Goal: Information Seeking & Learning: Learn about a topic

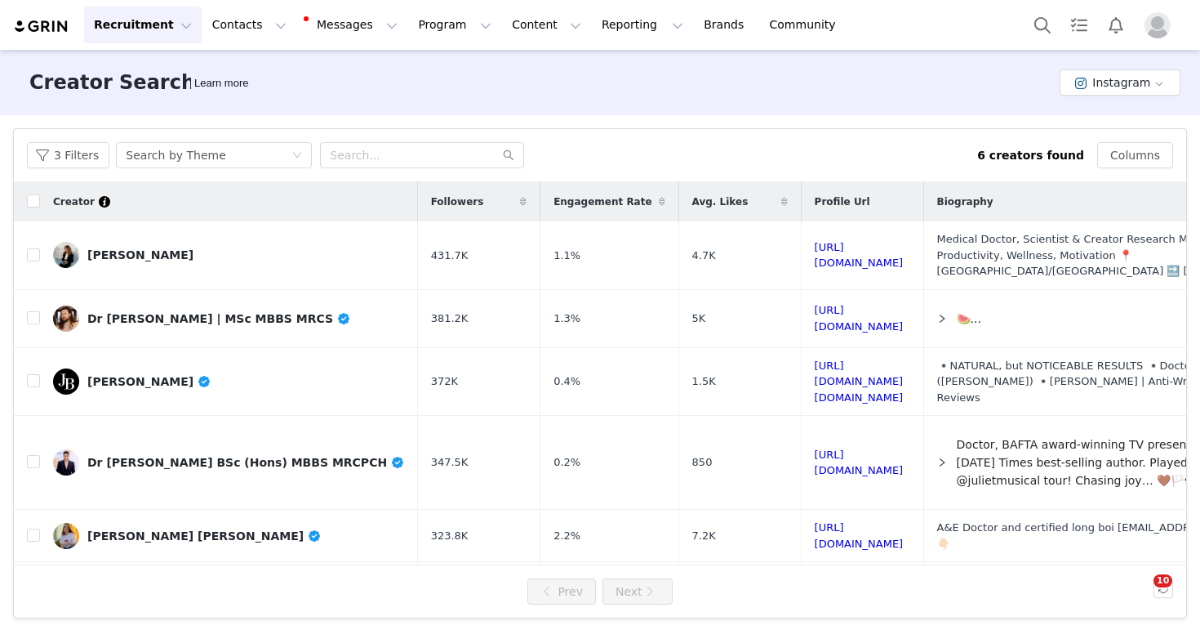
click at [514, 47] on div "Recruitment Recruitment Creator Search Curated Lists Landing Pages Web Extensio…" at bounding box center [600, 25] width 1200 height 50
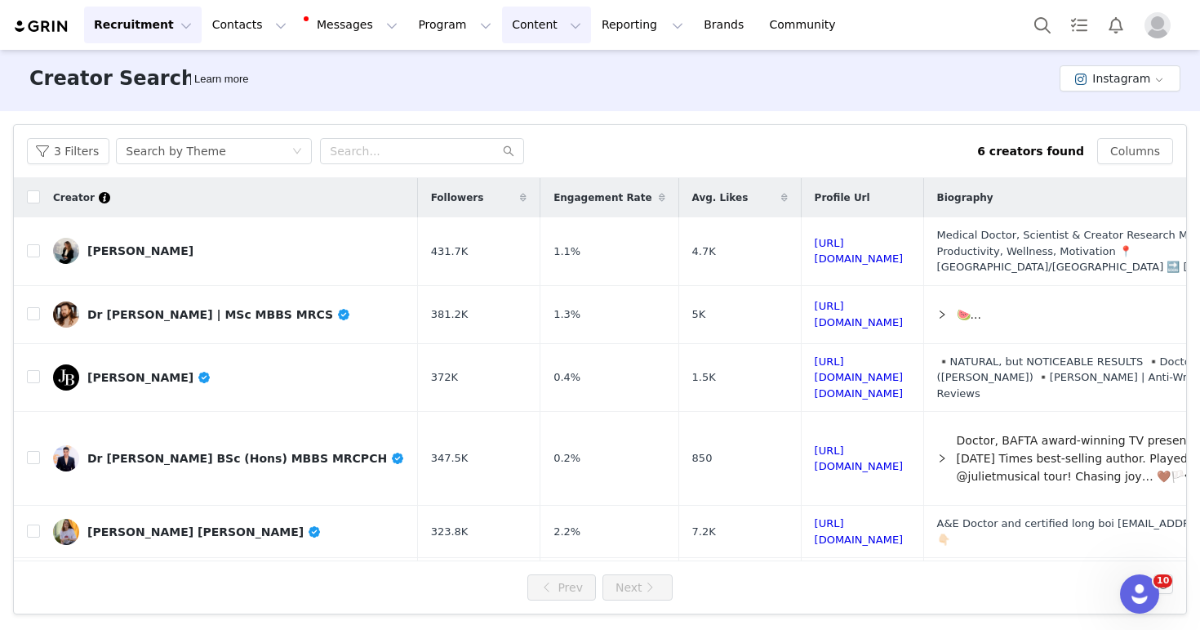
click at [517, 16] on button "Content Content" at bounding box center [546, 25] width 89 height 37
click at [519, 67] on p "Creator Content" at bounding box center [527, 72] width 91 height 17
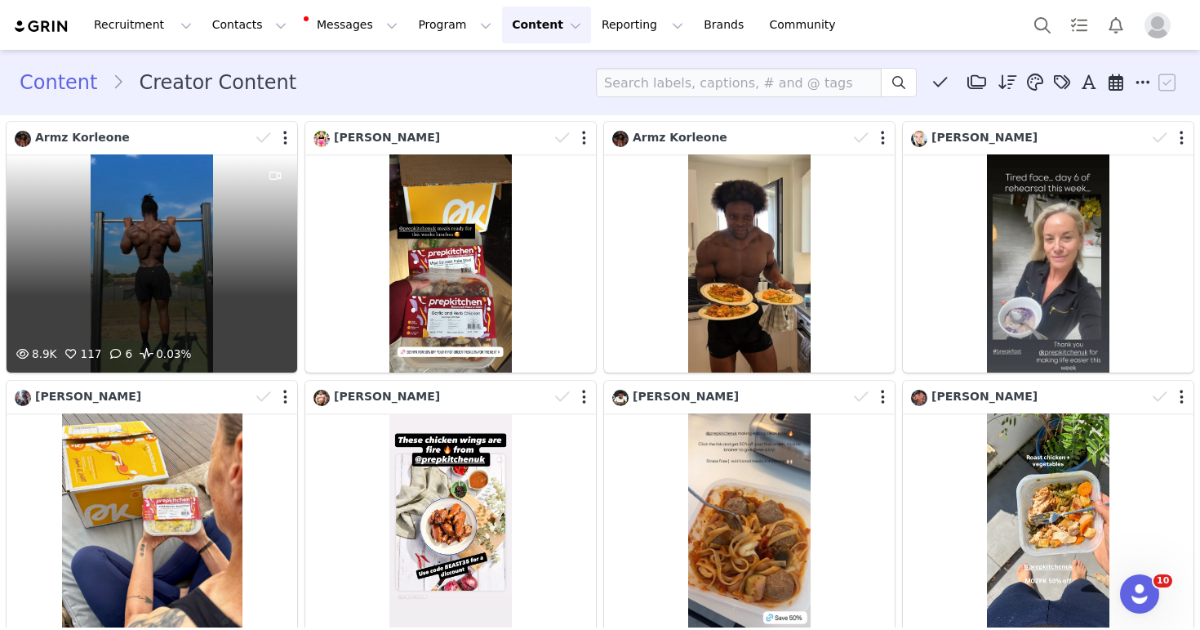
click at [201, 231] on div "8.9K 117 6 0.03%" at bounding box center [152, 263] width 291 height 218
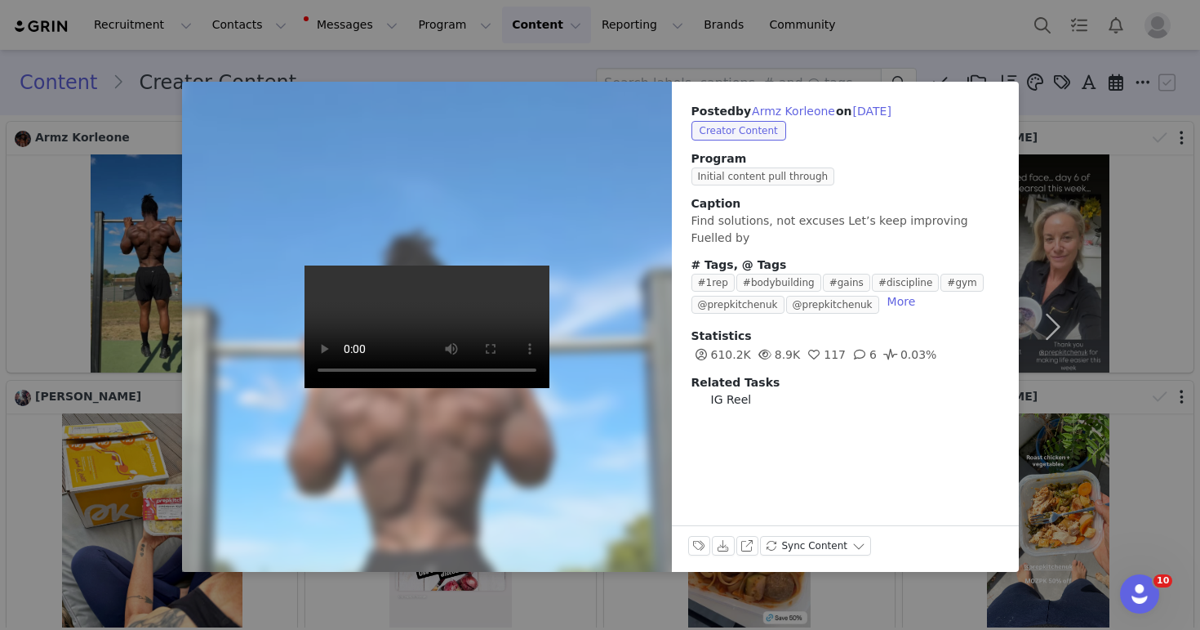
click at [428, 70] on div "Posted by [PERSON_NAME] on [DATE] Creator Content Program Initial content pull …" at bounding box center [600, 315] width 1200 height 630
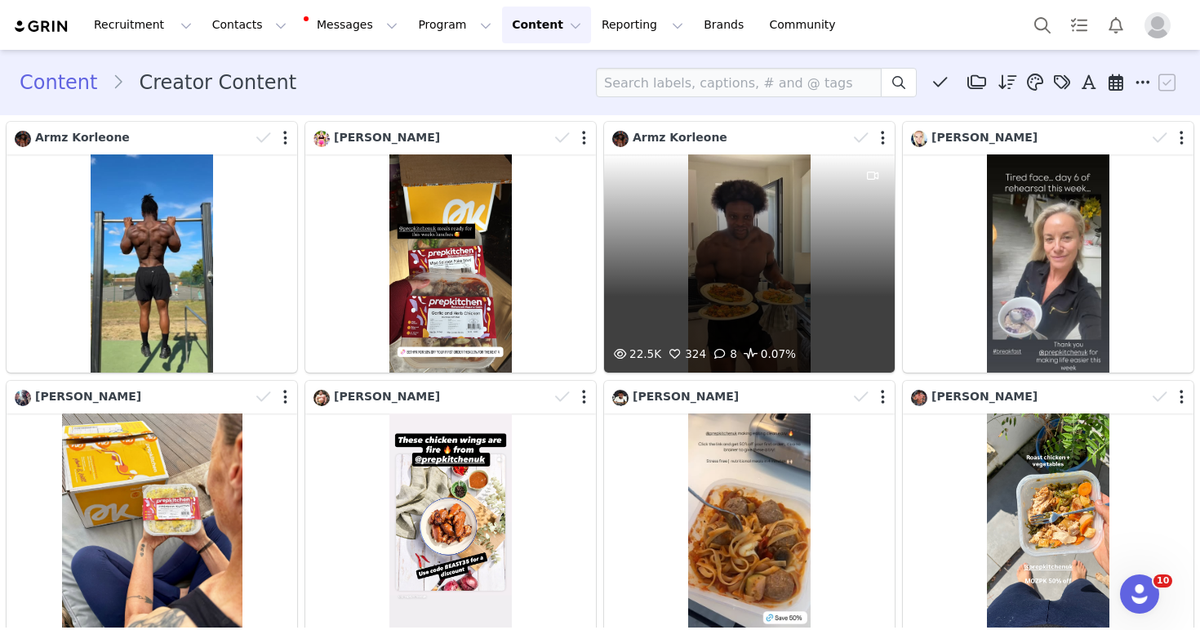
click at [759, 297] on div "22.5K 324 8 0.07%" at bounding box center [749, 263] width 291 height 218
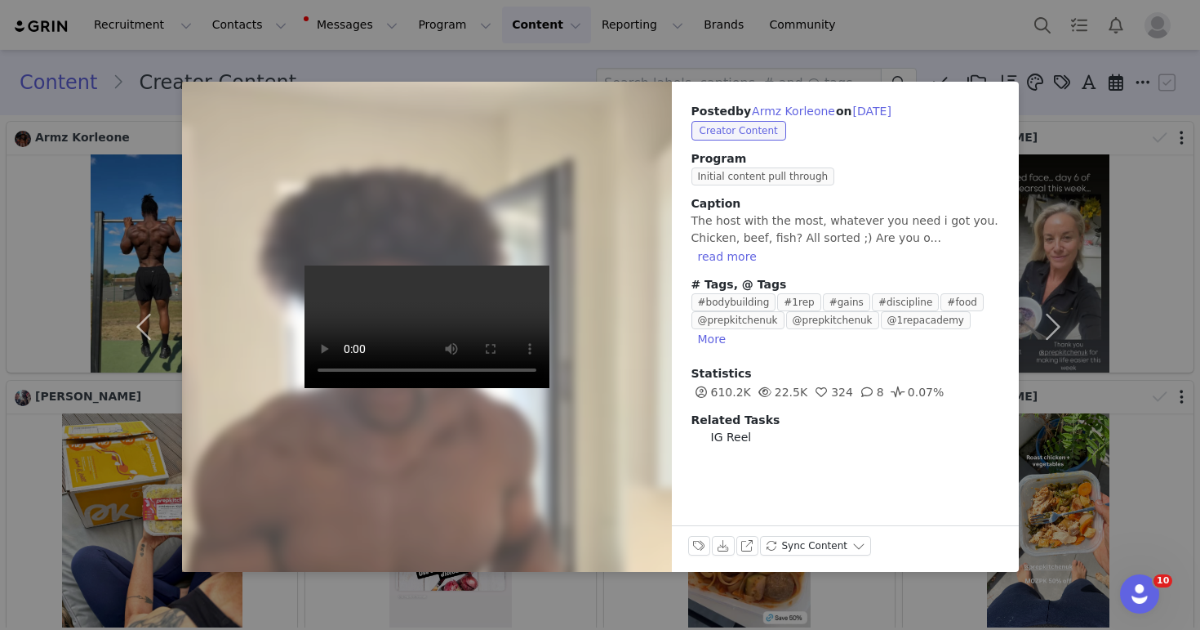
click at [489, 69] on div "Posted by [PERSON_NAME] on [DATE] Creator Content Program Initial content pull …" at bounding box center [600, 315] width 1200 height 630
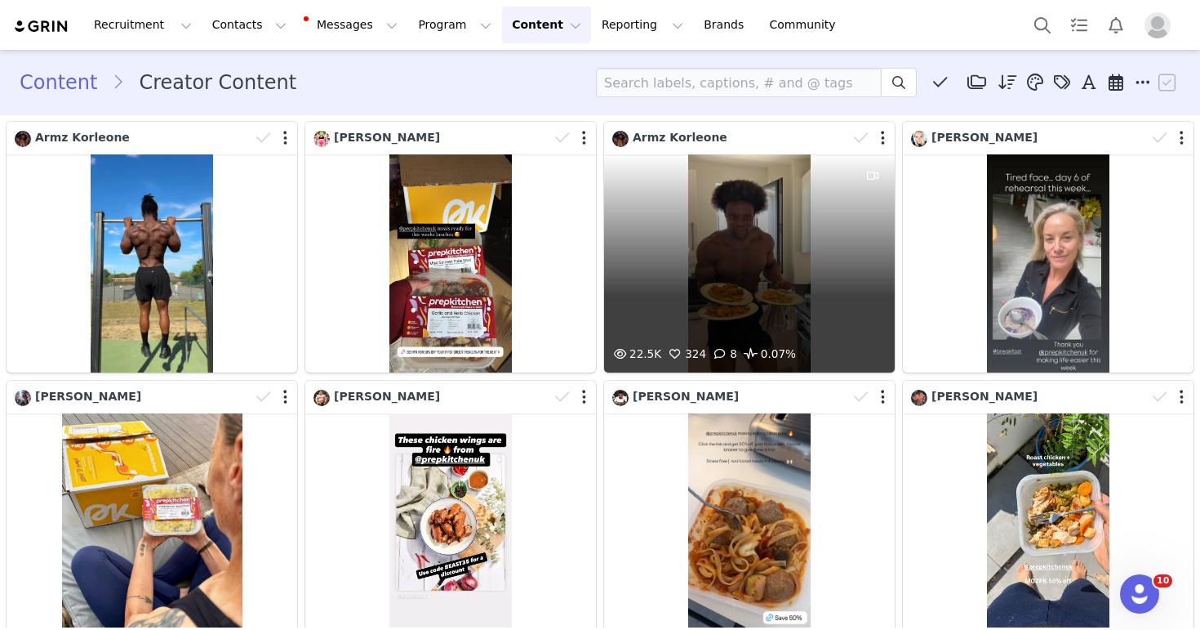
click at [741, 253] on div "22.5K 324 8 0.07%" at bounding box center [749, 263] width 291 height 218
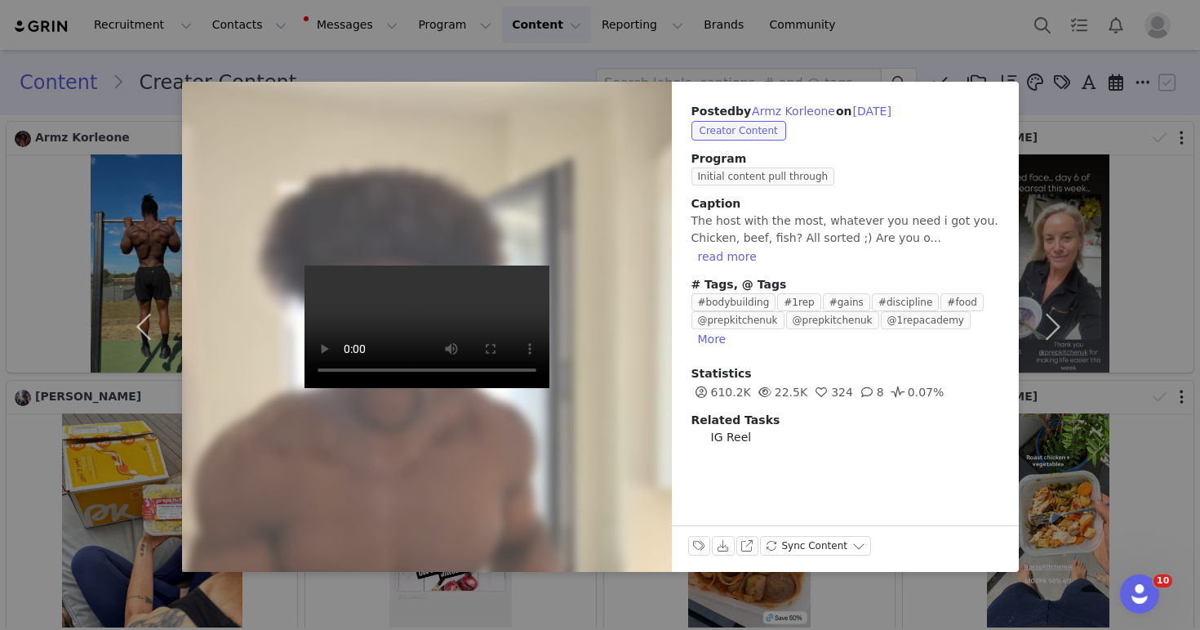
click at [532, 69] on div "Posted by [PERSON_NAME] on [DATE] Creator Content Program Initial content pull …" at bounding box center [600, 315] width 1200 height 630
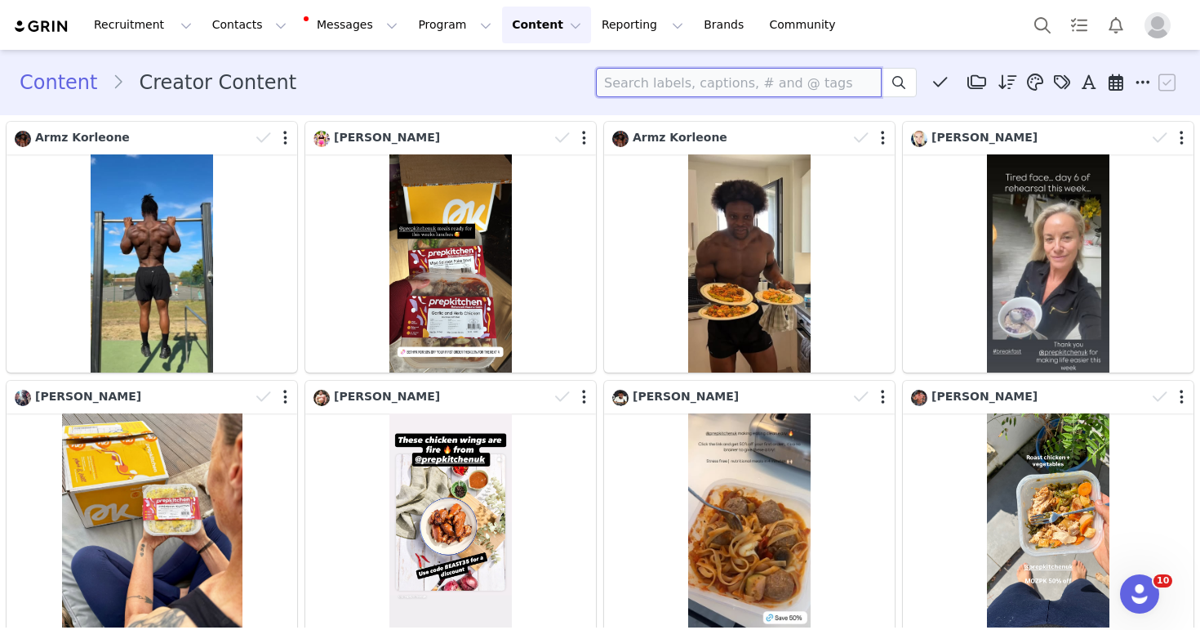
click at [675, 94] on input at bounding box center [739, 82] width 286 height 29
type input "[PERSON_NAME]"
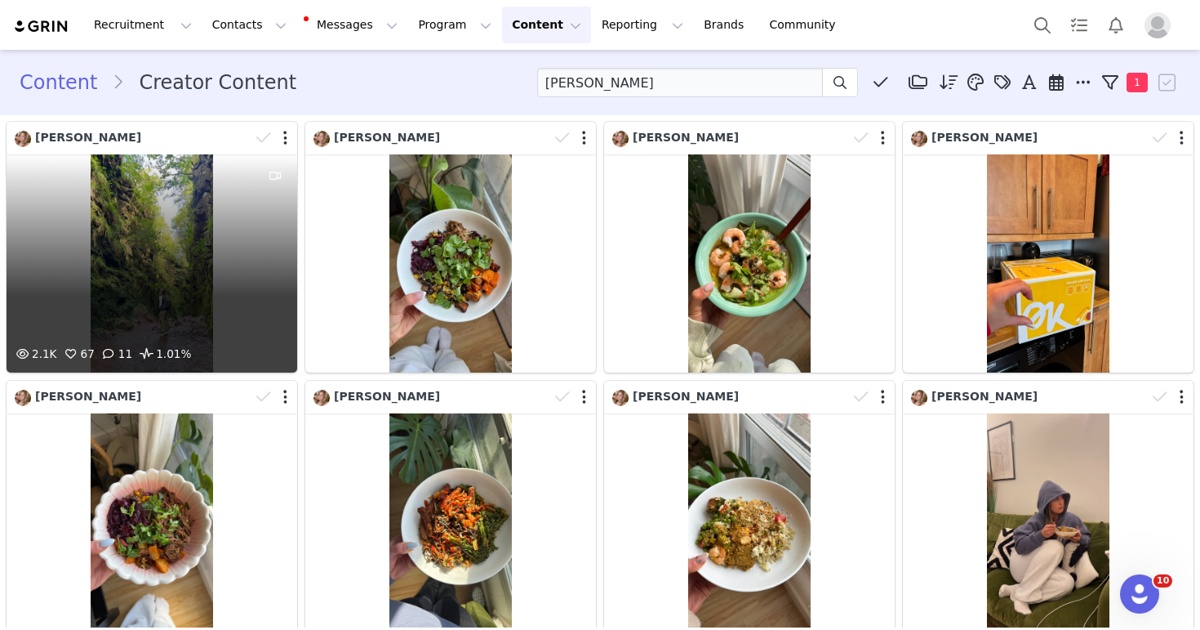
click at [183, 227] on div "2.1K 67 11 1.01%" at bounding box center [152, 263] width 291 height 218
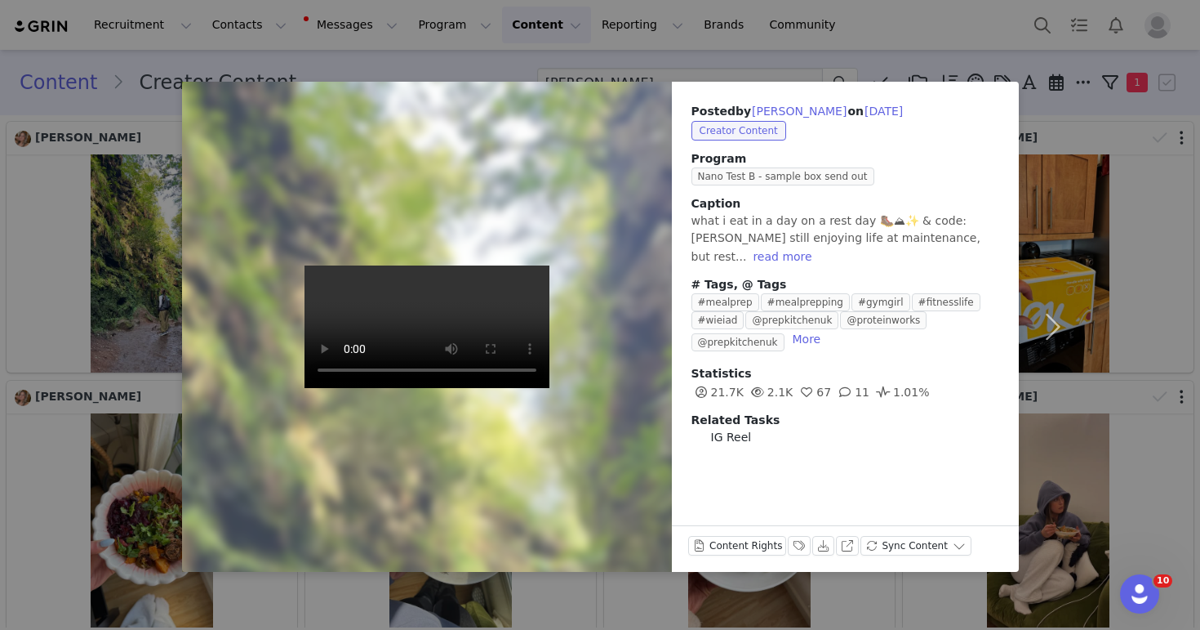
click at [643, 40] on div "Posted by [PERSON_NAME] on [DATE] Creator Content Program Nano Test B - sample …" at bounding box center [600, 315] width 1200 height 630
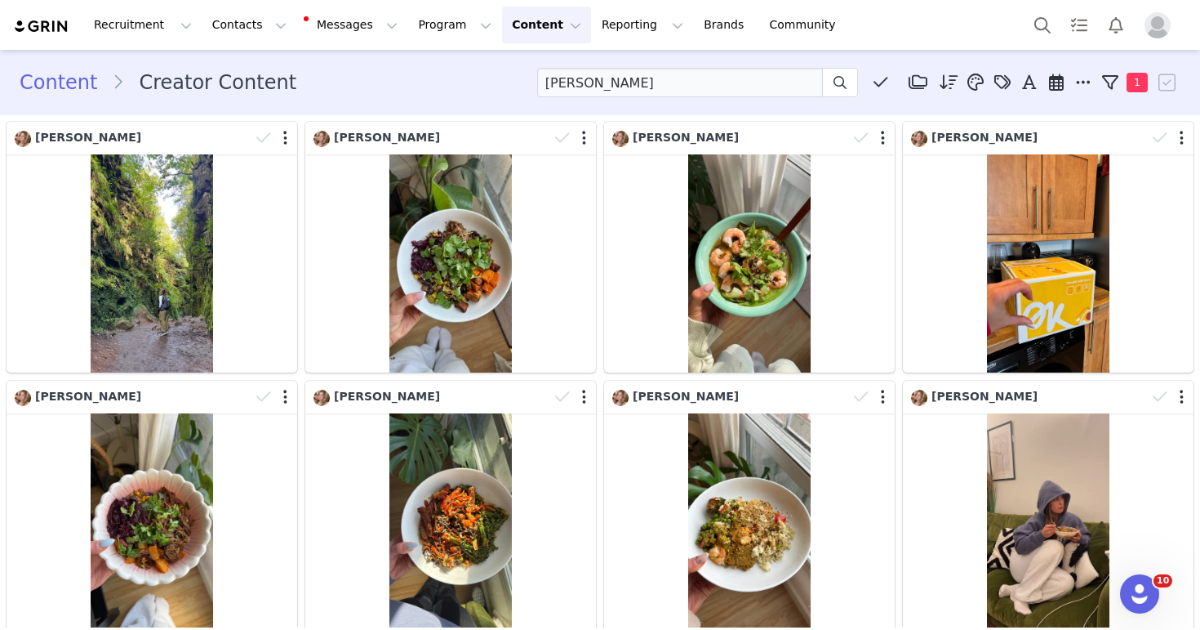
click at [469, 87] on div "Content Creator Content [PERSON_NAME] Media Library (0) Folders No folders have…" at bounding box center [600, 82] width 1161 height 29
click at [237, 43] on div "Recruitment Recruitment Creator Search Curated Lists Landing Pages Web Extensio…" at bounding box center [600, 25] width 1200 height 50
click at [237, 22] on button "Contacts Contacts" at bounding box center [249, 25] width 94 height 37
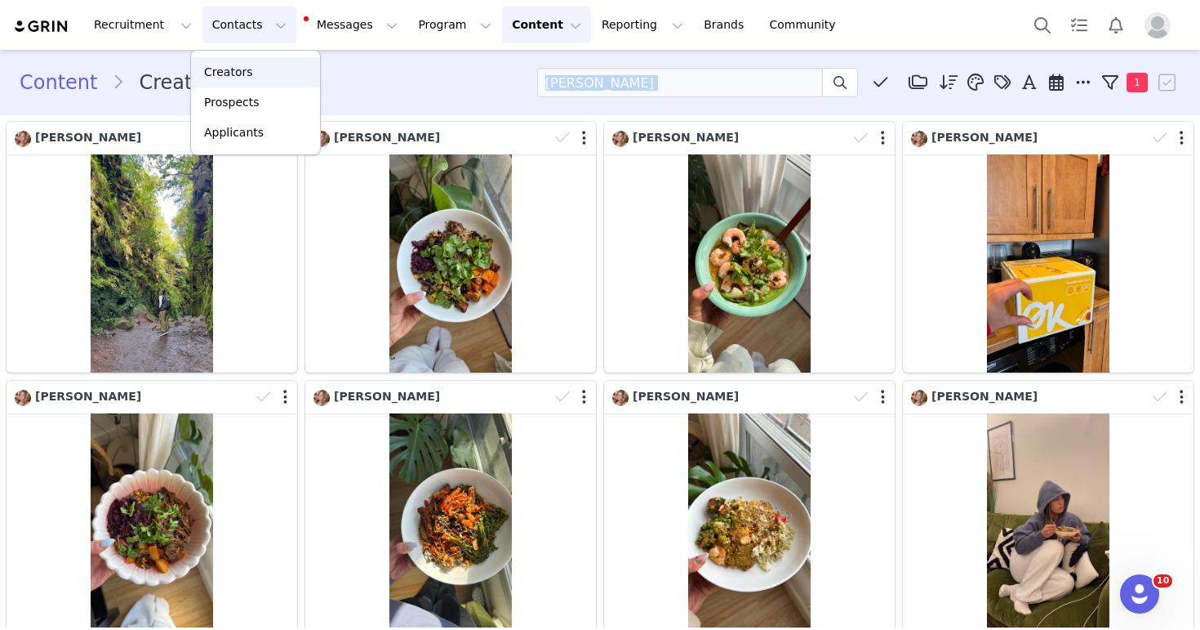
click at [238, 69] on p "Creators" at bounding box center [228, 72] width 49 height 17
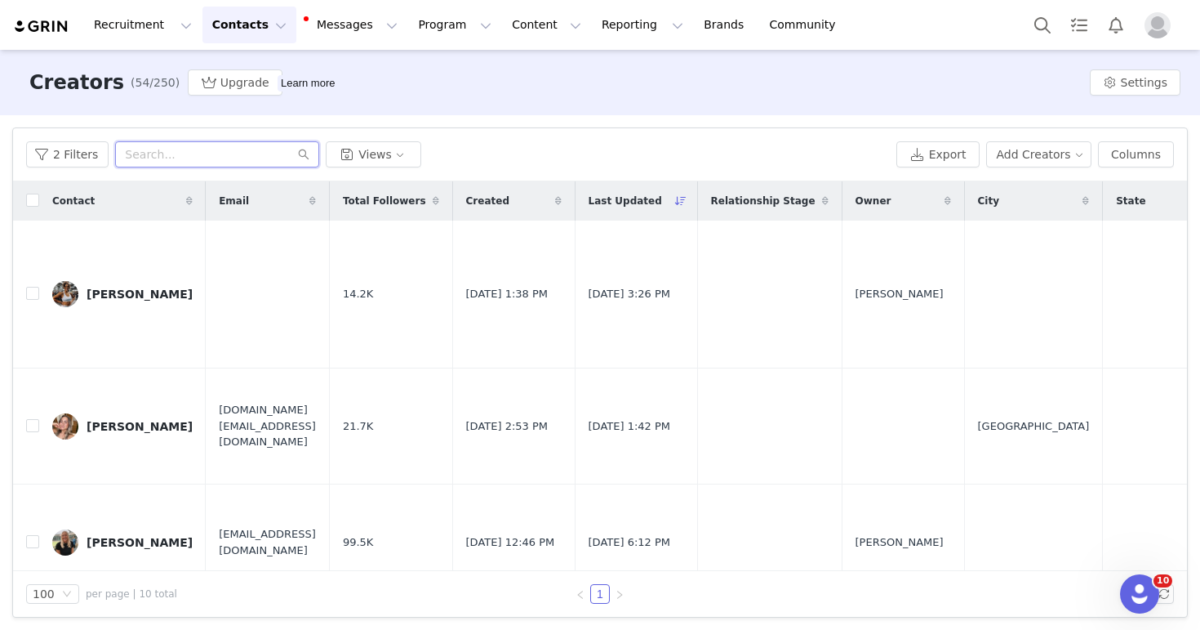
click at [215, 150] on input "text" at bounding box center [217, 154] width 204 height 26
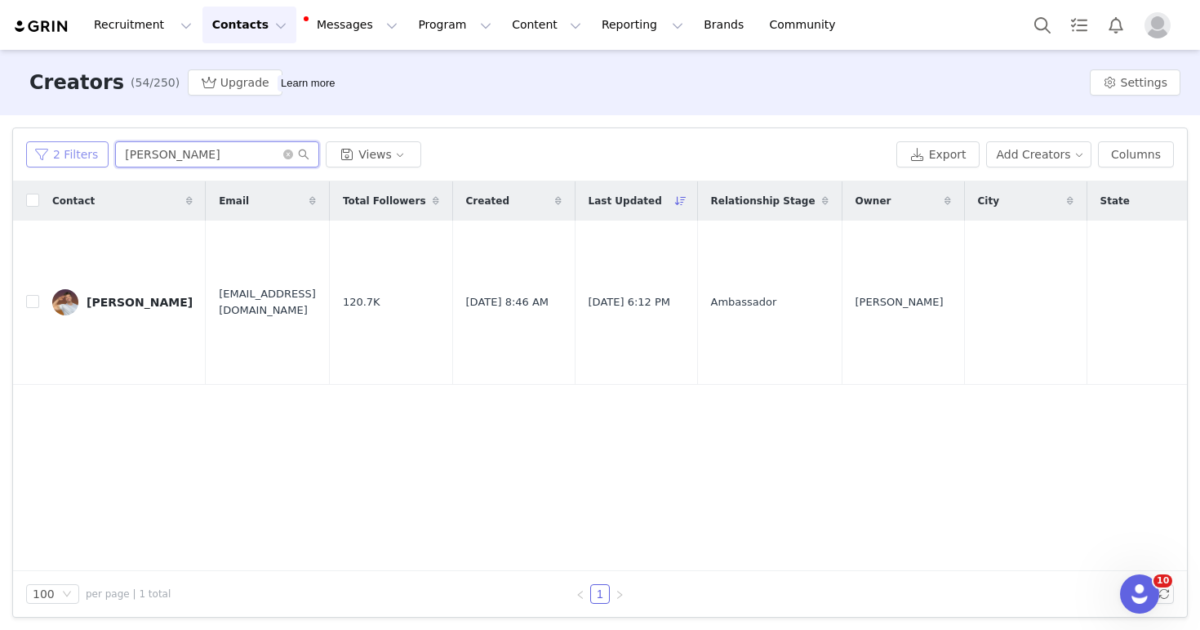
type input "[PERSON_NAME]"
click at [85, 155] on button "2 Filters" at bounding box center [67, 154] width 82 height 26
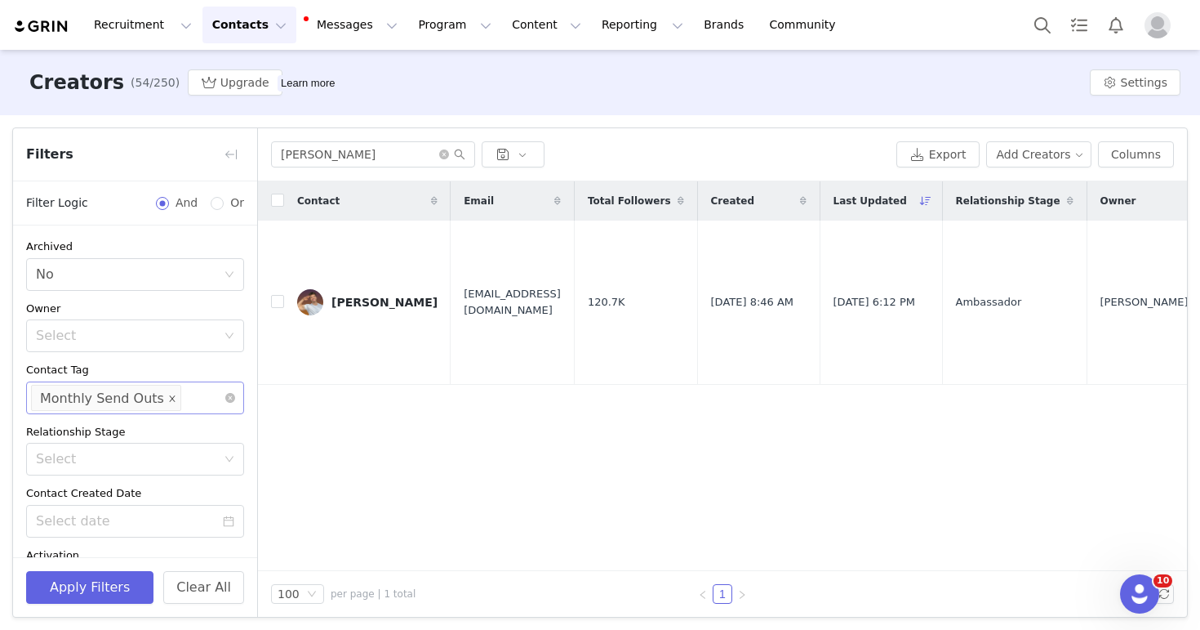
click at [168, 403] on span at bounding box center [172, 398] width 8 height 22
click at [113, 581] on button "Apply Filters" at bounding box center [89, 587] width 127 height 33
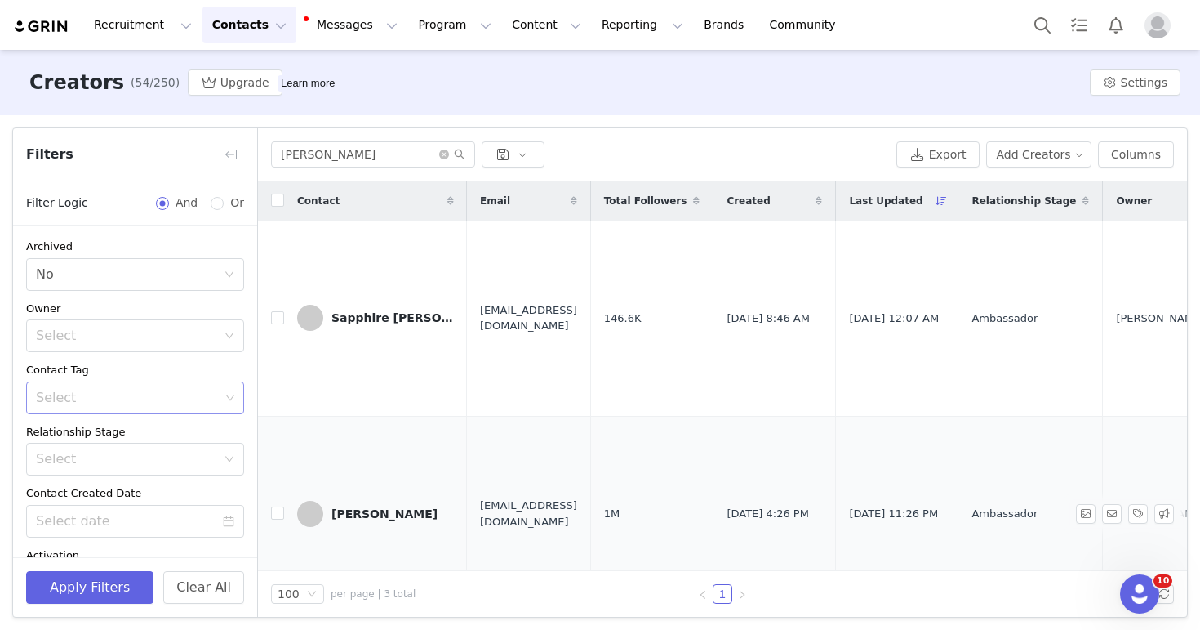
click at [361, 507] on div "[PERSON_NAME]" at bounding box center [385, 513] width 106 height 13
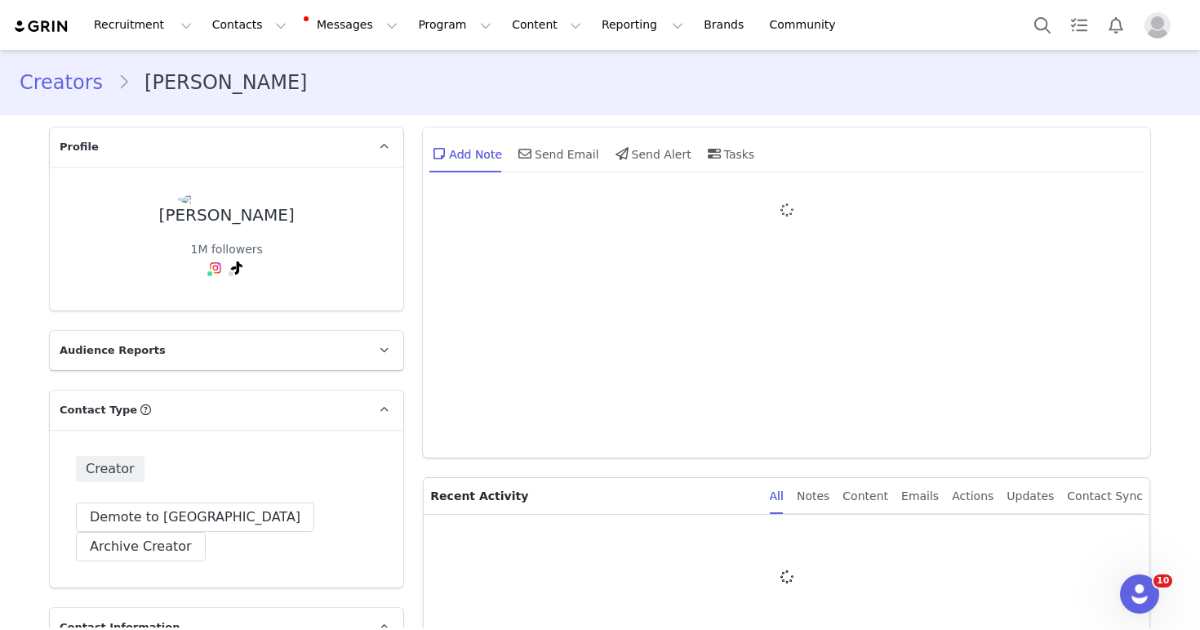
type input "+1 ([GEOGRAPHIC_DATA])"
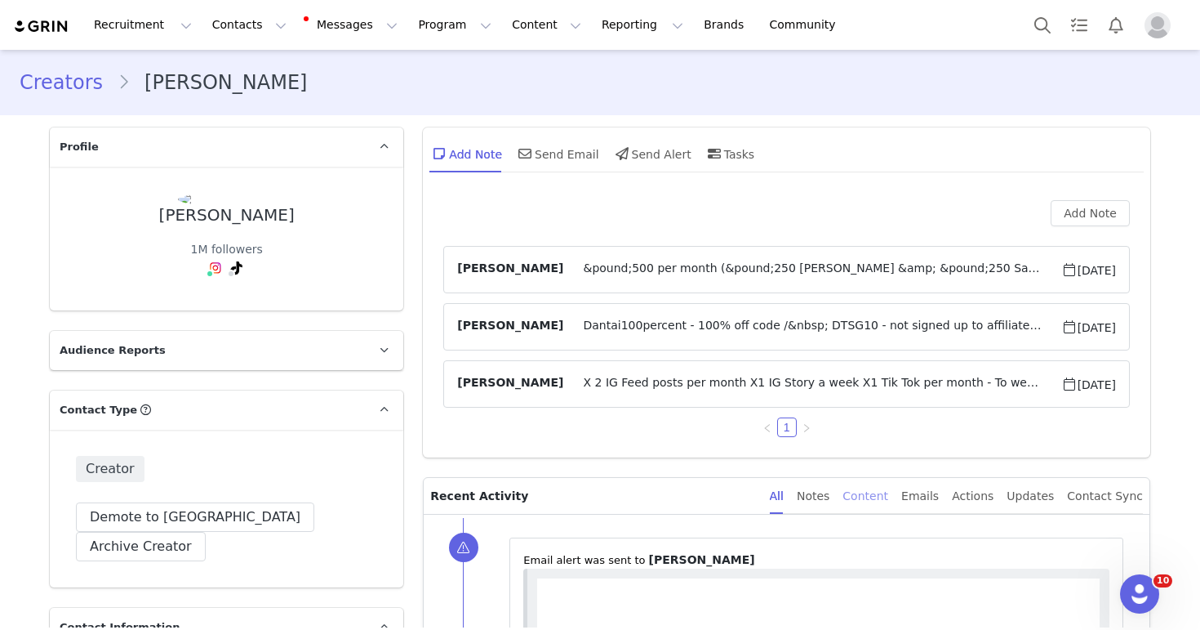
click at [881, 492] on div "Content" at bounding box center [866, 496] width 46 height 37
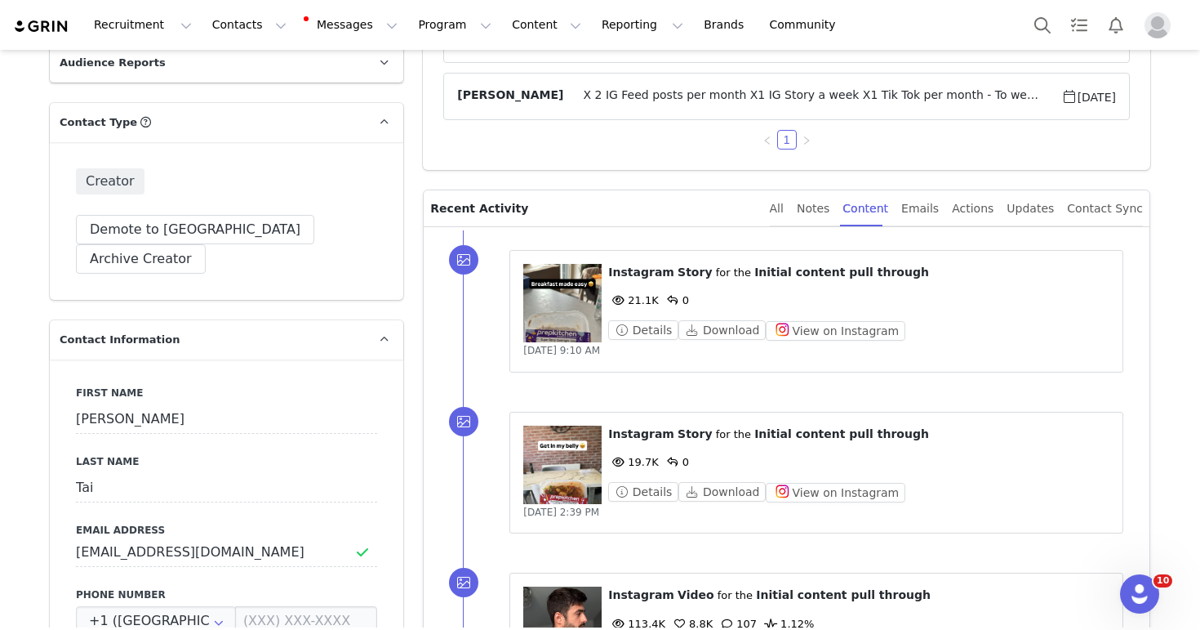
scroll to position [679, 0]
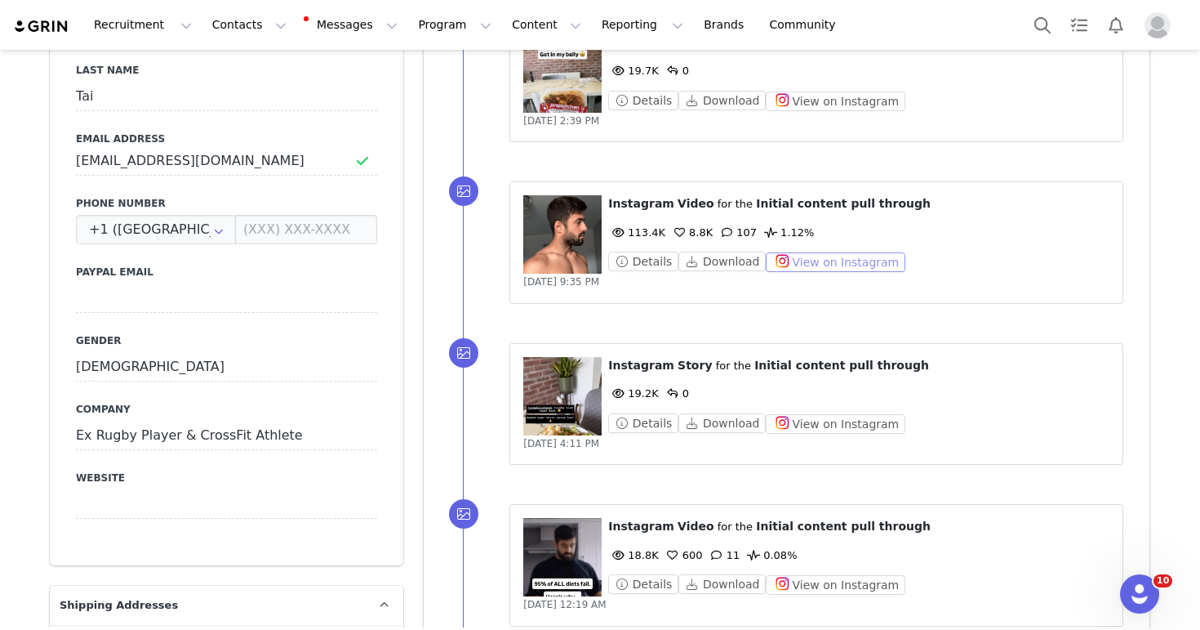
click at [848, 266] on button "View on Instagram" at bounding box center [836, 262] width 140 height 20
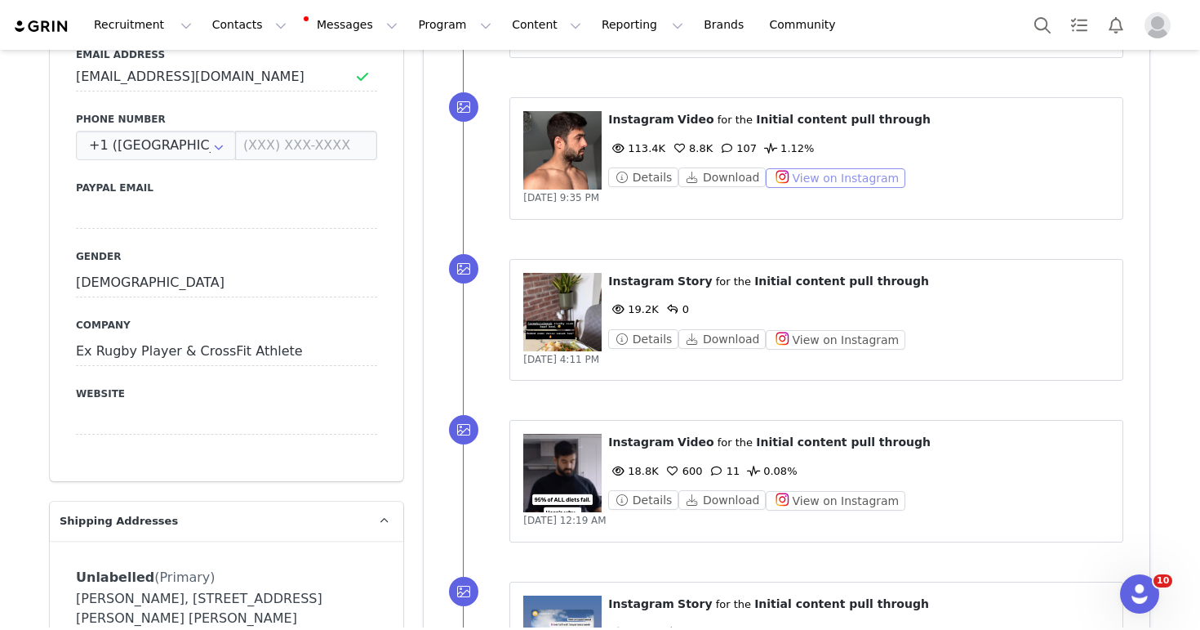
scroll to position [787, 0]
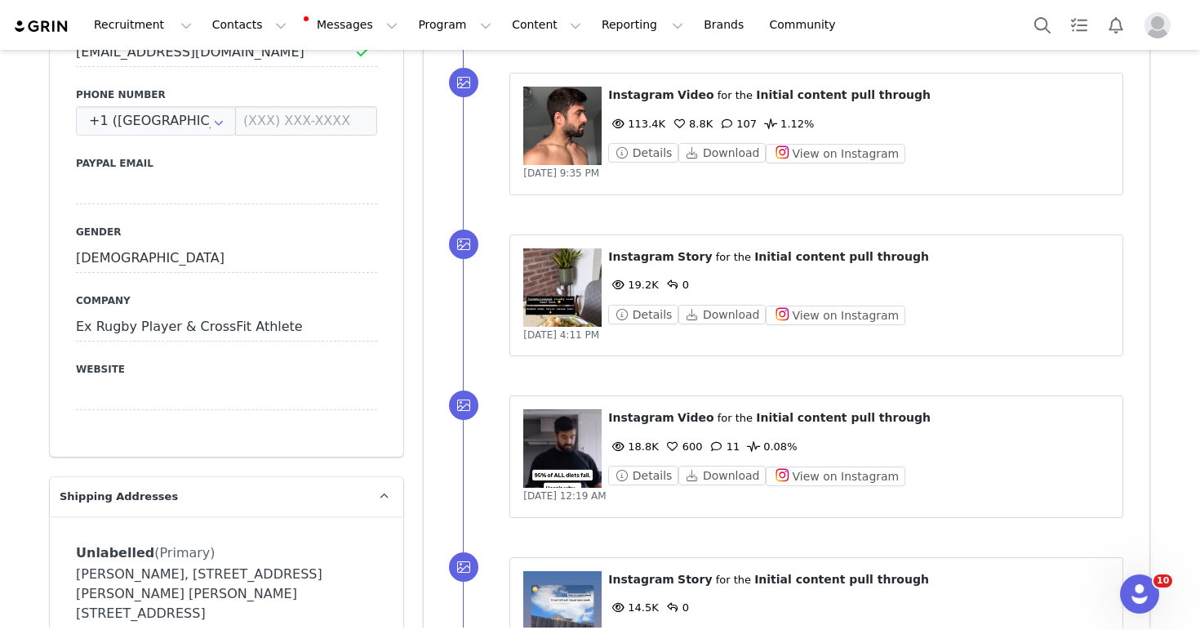
click at [616, 229] on div "⁨ Instagram ⁩ ⁨ Story ⁩ for the ⁨ Initial content pull through ⁩ 19.2K 0 Detail…" at bounding box center [806, 296] width 687 height 162
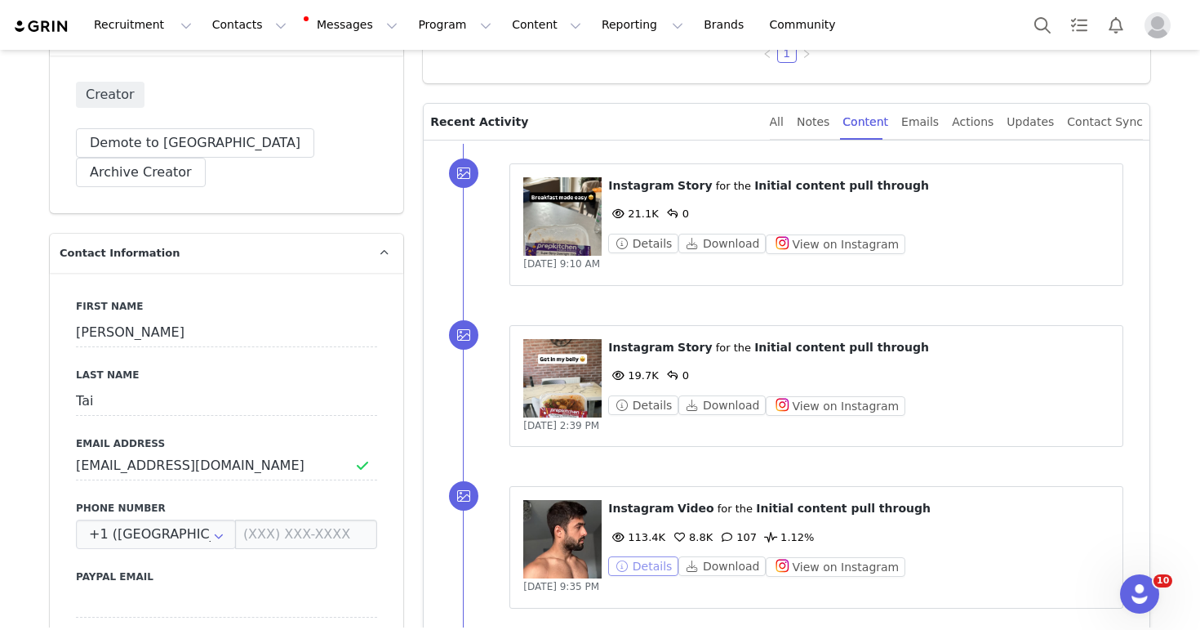
scroll to position [431, 0]
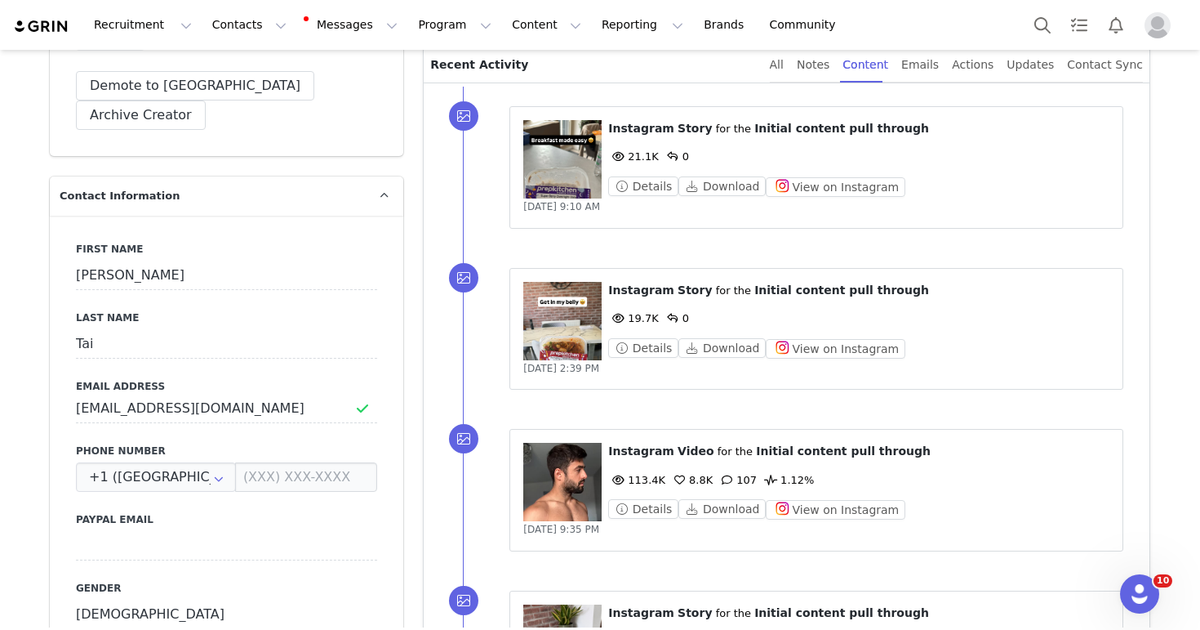
click at [621, 245] on div "⁨ Instagram ⁩ ⁨ Story ⁩ for the ⁨ Initial content pull through ⁩ 21.1K 0 Detail…" at bounding box center [806, 168] width 687 height 162
click at [815, 386] on div "⁨ Instagram ⁩ ⁨ Story ⁩ for the ⁨ Initial content pull through ⁩ 19.7K 0 Detail…" at bounding box center [817, 329] width 614 height 122
click at [755, 240] on div "⁨ Instagram ⁩ ⁨ Story ⁩ for the ⁨ Initial content pull through ⁩ 21.1K 0 Detail…" at bounding box center [806, 168] width 687 height 162
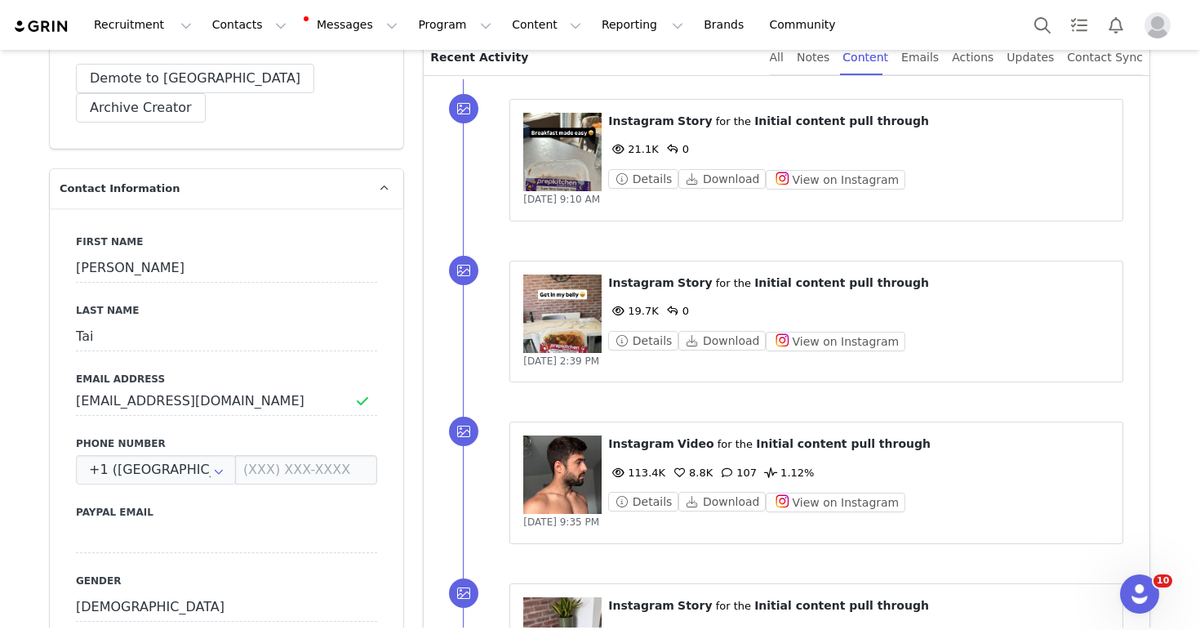
click at [592, 148] on figure at bounding box center [562, 152] width 78 height 78
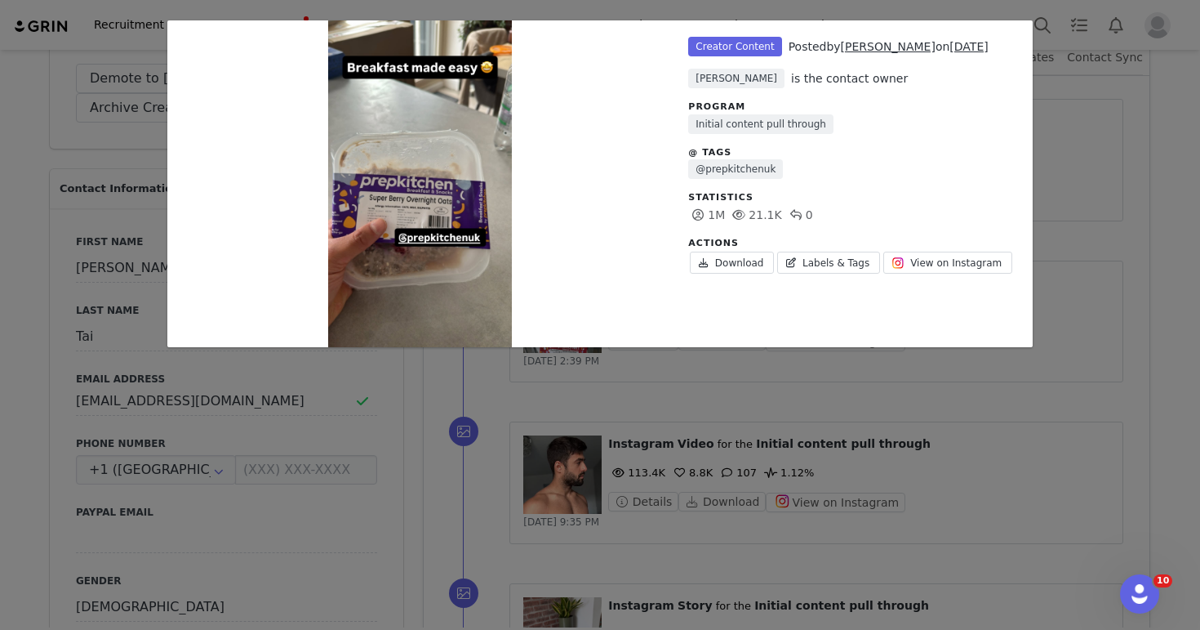
click at [567, 444] on div "Unlabeled Creator Content Posted by [PERSON_NAME] on [DATE] [PERSON_NAME] is th…" at bounding box center [600, 315] width 1200 height 630
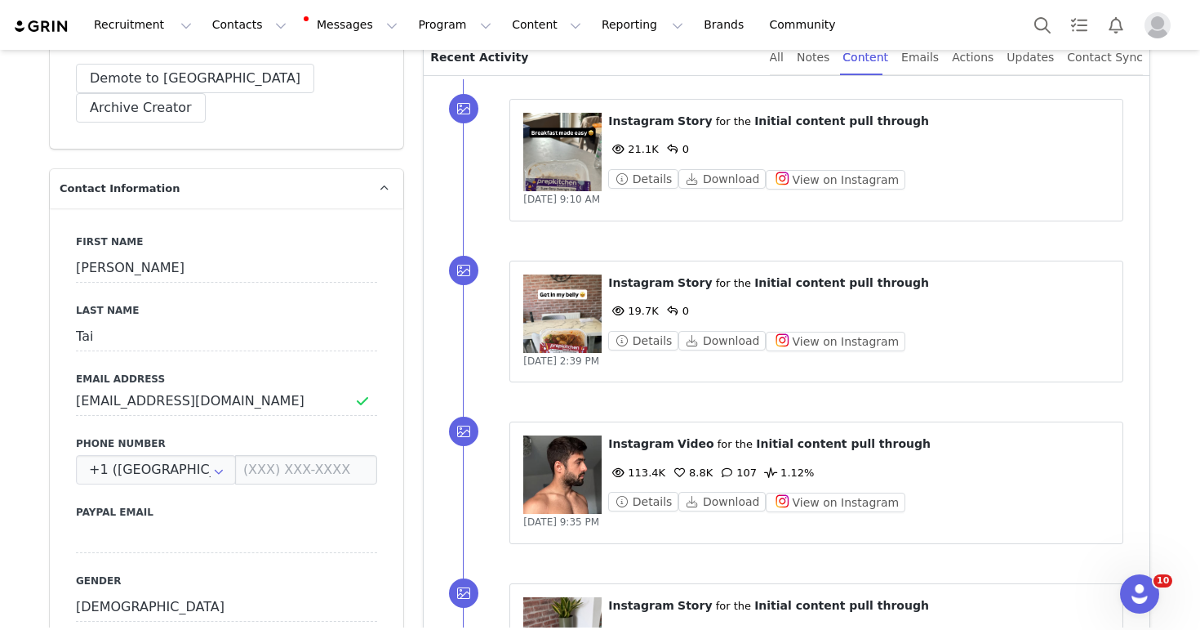
click at [589, 467] on figure at bounding box center [562, 474] width 78 height 78
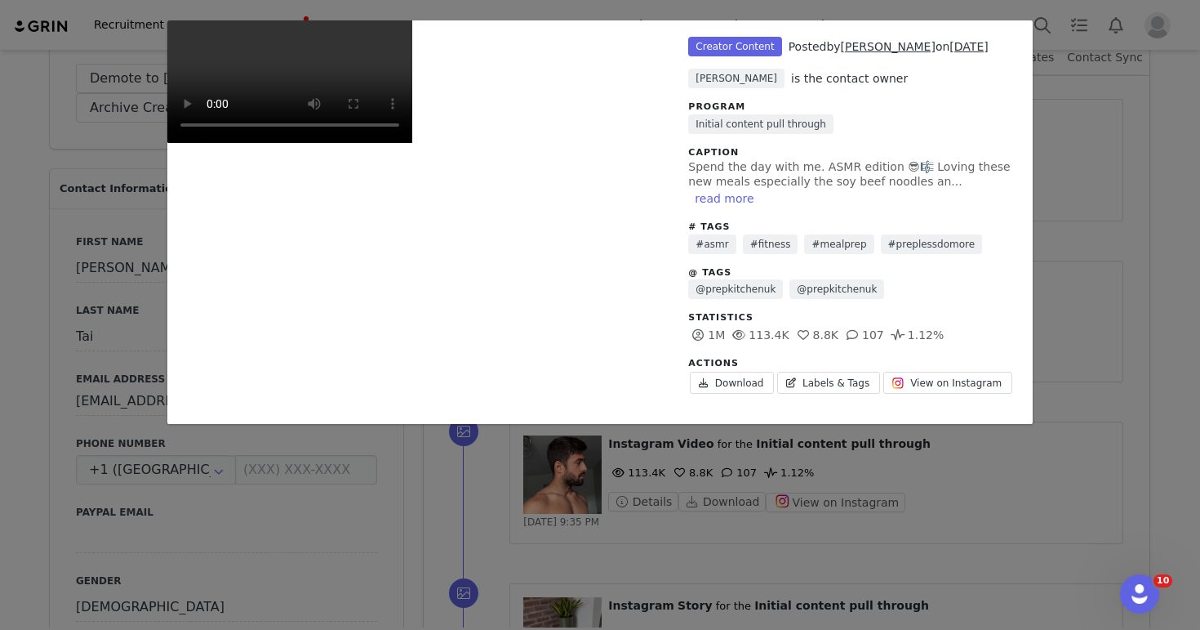
click at [652, 483] on div "Unlabeled Creator Content Posted by [PERSON_NAME] on [DATE] [PERSON_NAME] is th…" at bounding box center [600, 315] width 1200 height 630
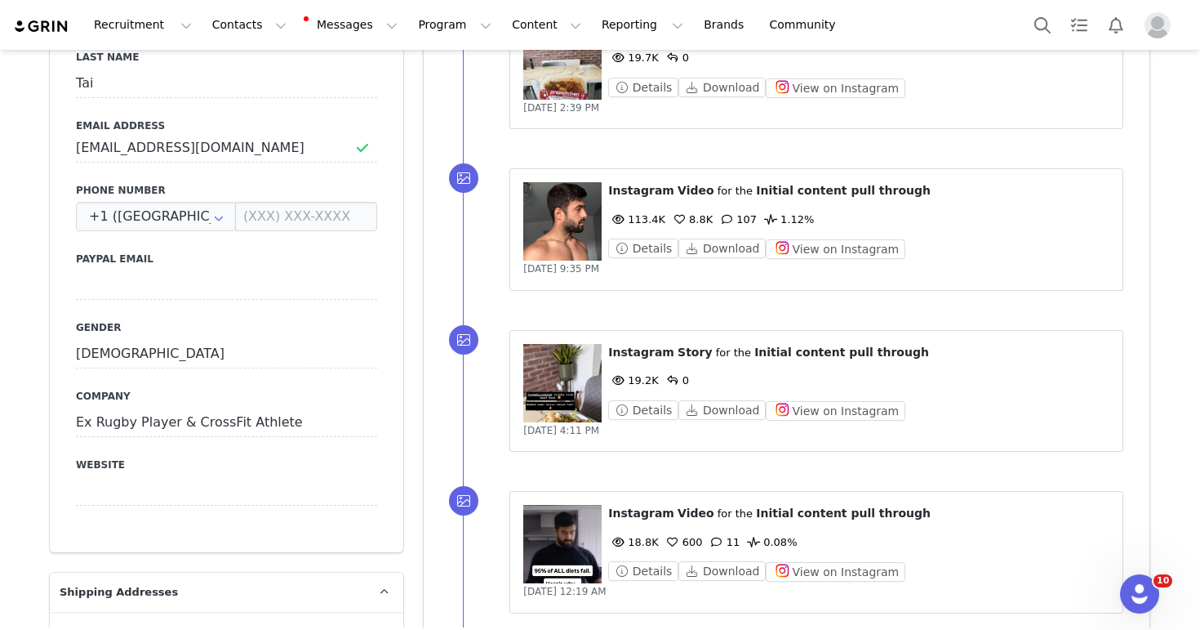
scroll to position [739, 0]
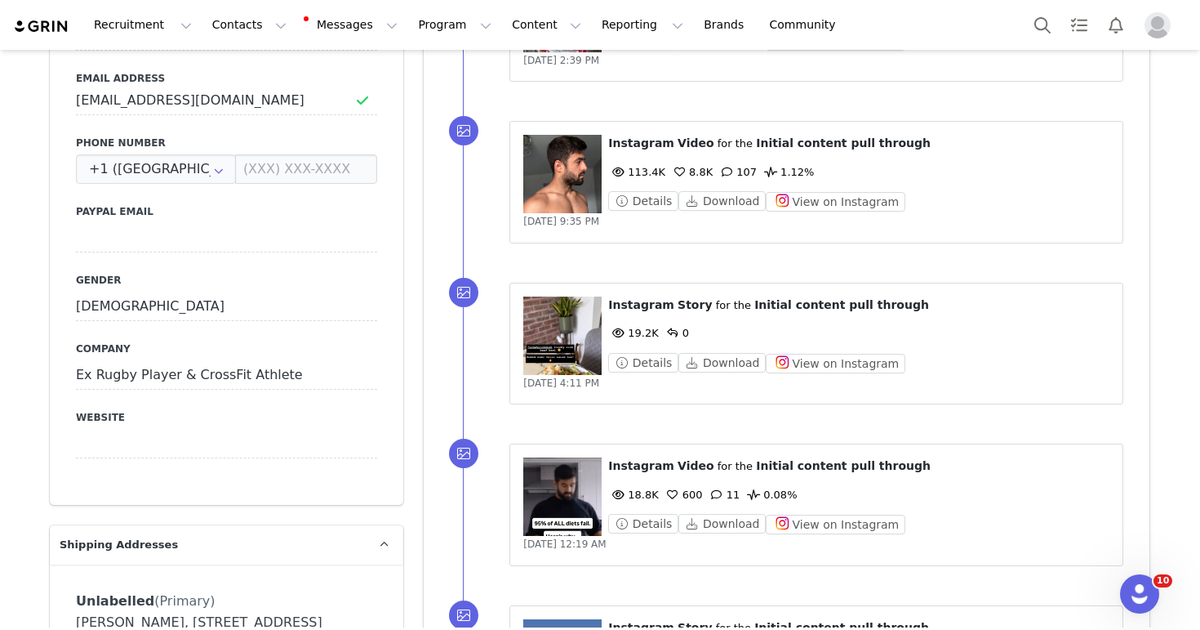
click at [547, 324] on figure at bounding box center [562, 335] width 78 height 78
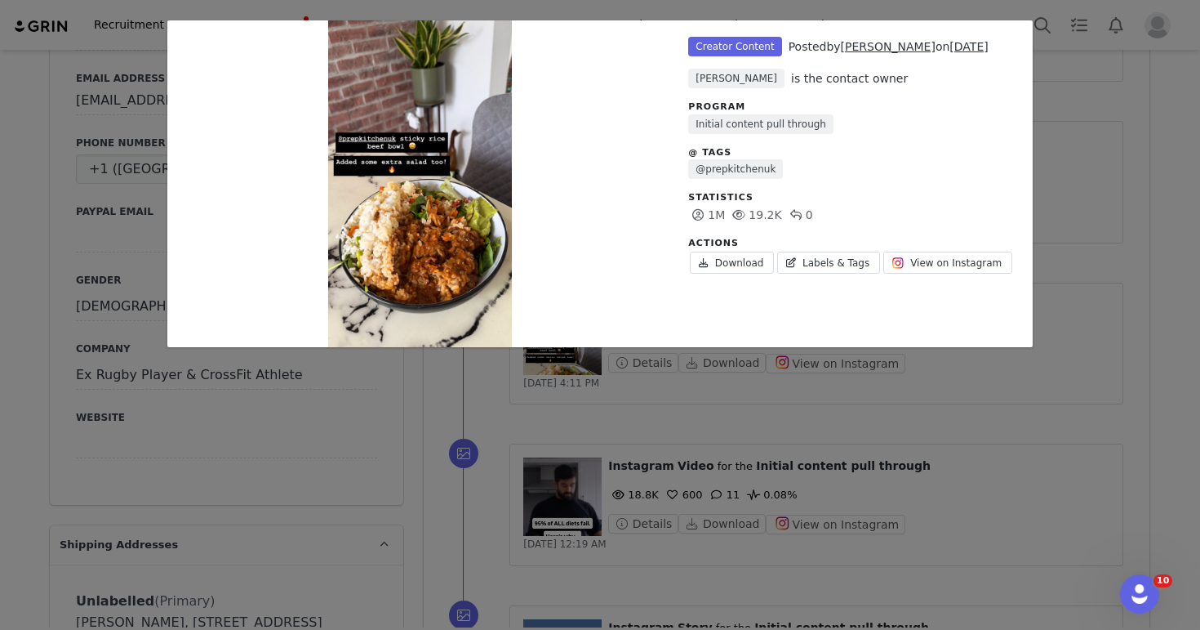
click at [596, 434] on div "Unlabeled Creator Content Posted by [PERSON_NAME] on [DATE] [PERSON_NAME] is th…" at bounding box center [600, 315] width 1200 height 630
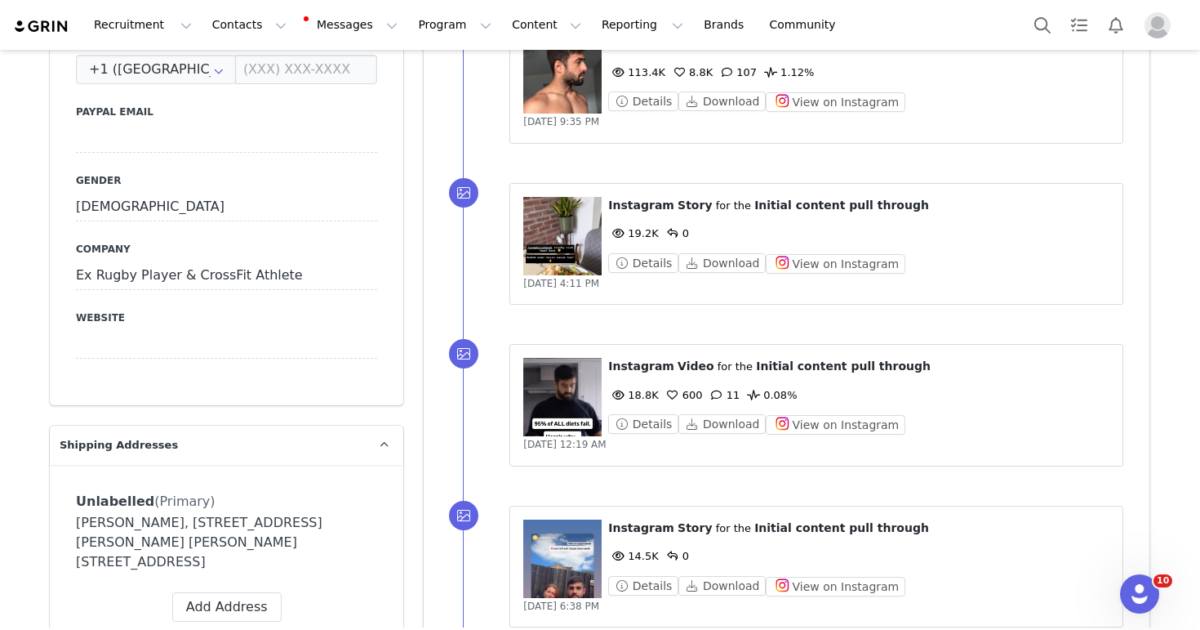
scroll to position [843, 0]
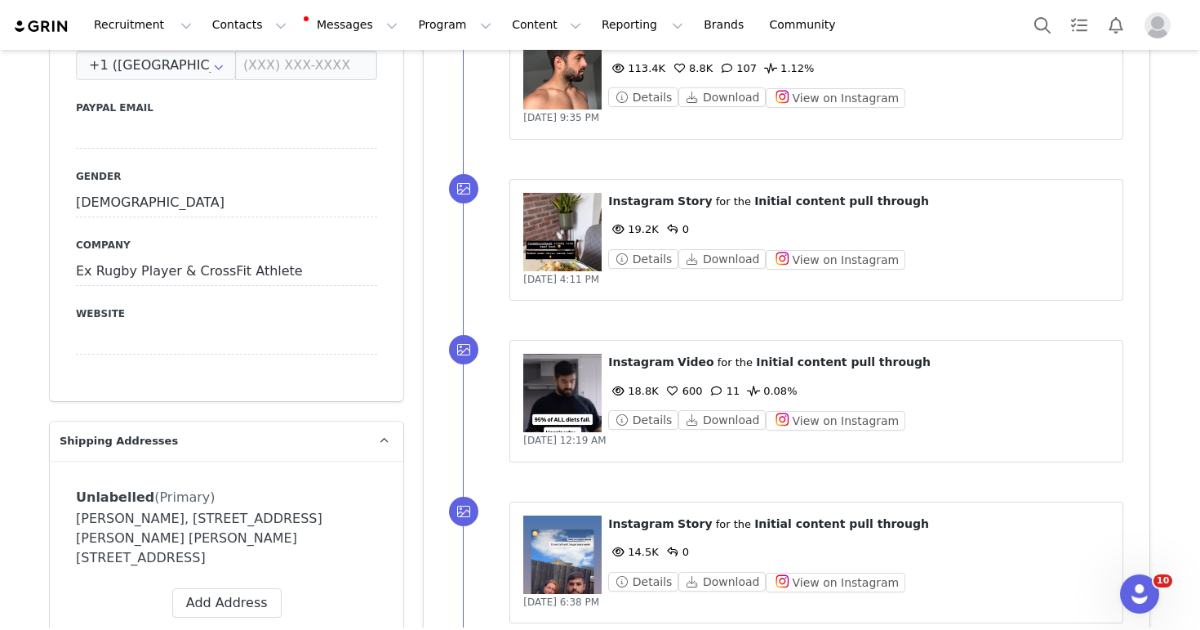
click at [563, 394] on figure at bounding box center [562, 393] width 78 height 78
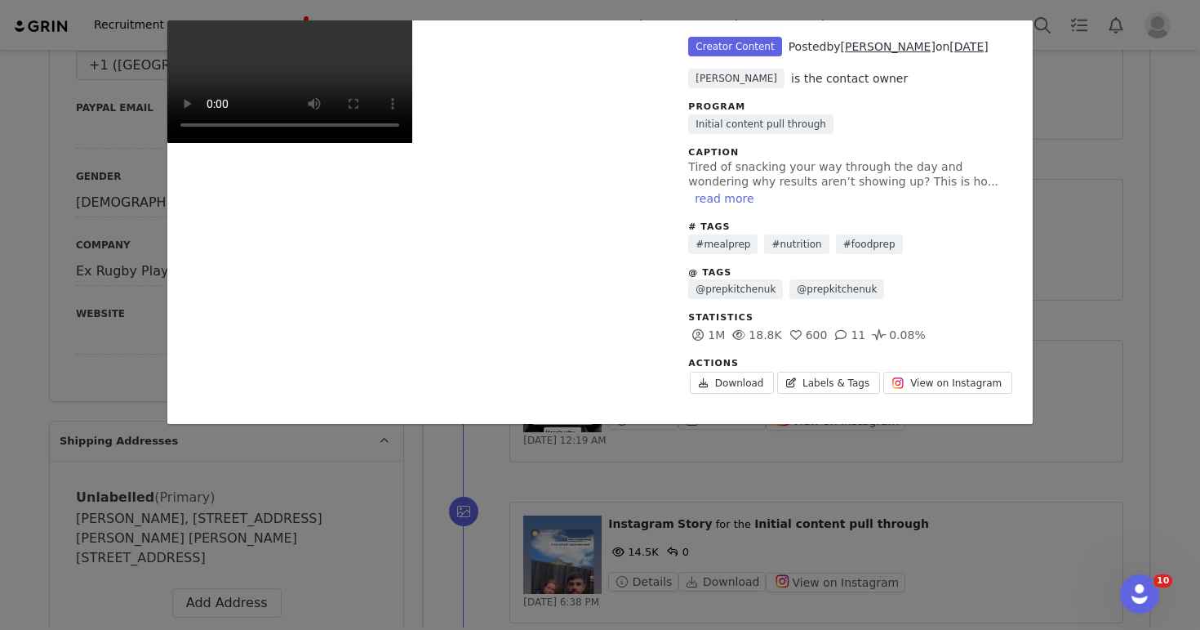
click at [705, 513] on div "Unlabeled Creator Content Posted by [PERSON_NAME] on [DATE] [PERSON_NAME] is th…" at bounding box center [600, 315] width 1200 height 630
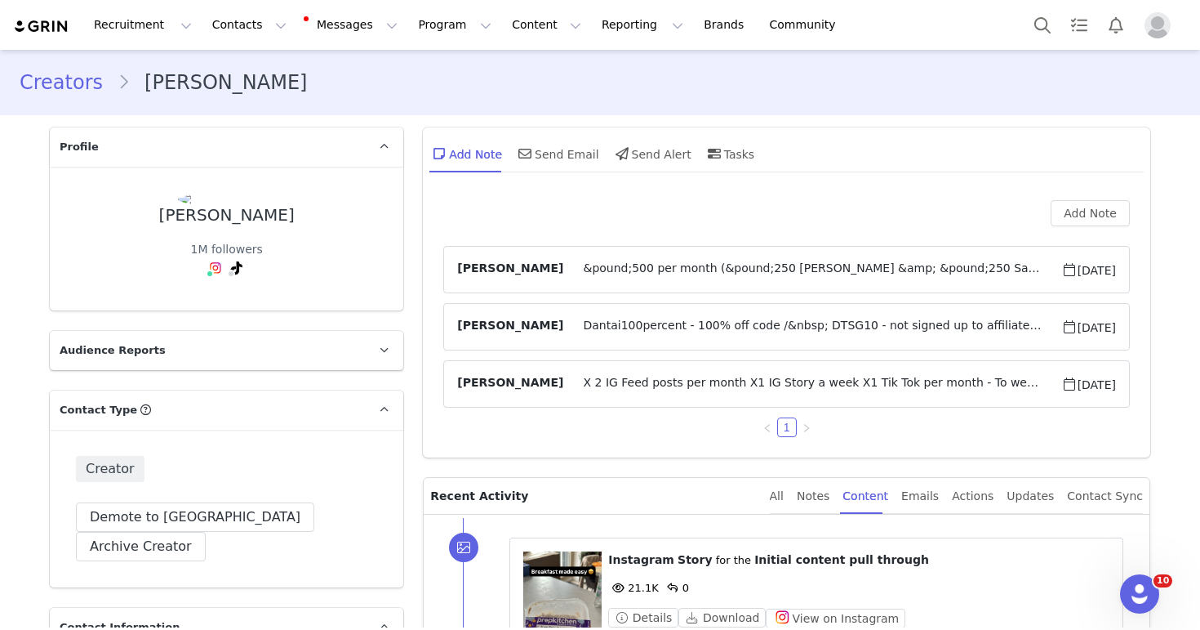
scroll to position [608, 0]
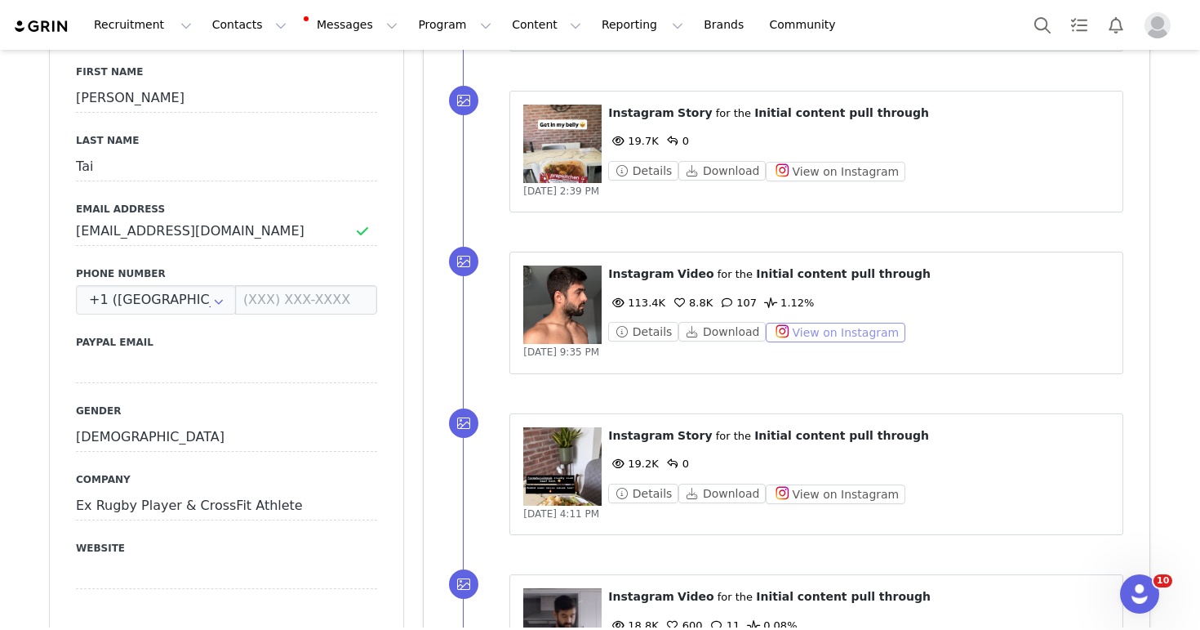
click at [855, 330] on button "View on Instagram" at bounding box center [836, 333] width 140 height 20
click at [731, 225] on div "⁨ Instagram ⁩ ⁨ Story ⁩ for the ⁨ Initial content pull through ⁩ 19.7K 0 Detail…" at bounding box center [806, 152] width 687 height 162
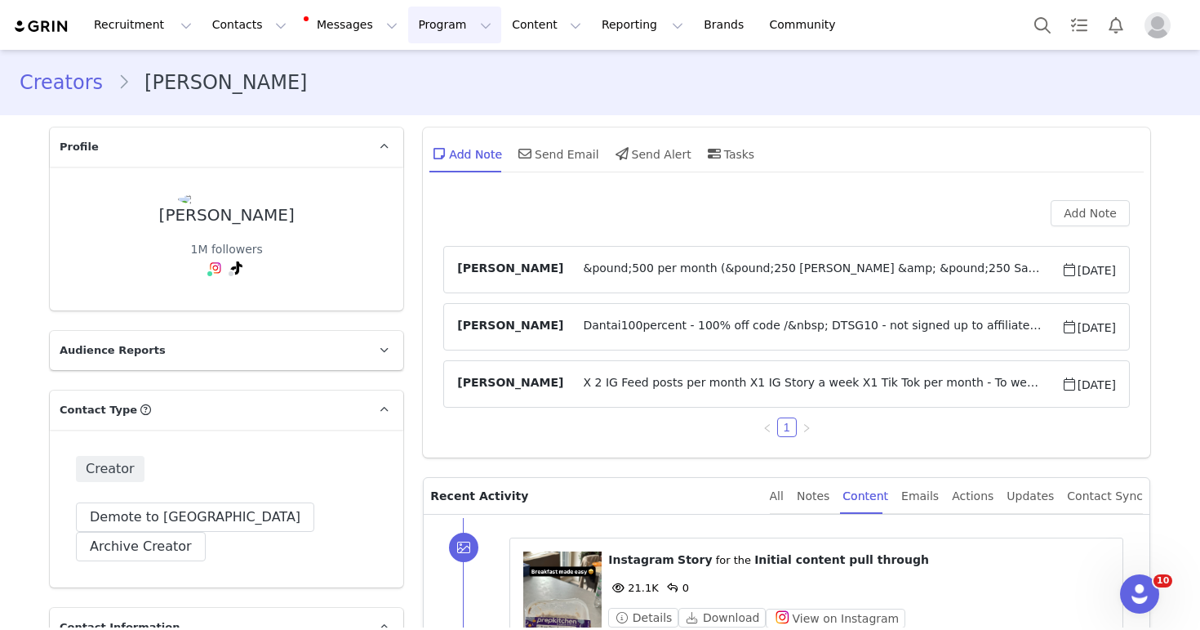
click at [461, 42] on button "Program Program" at bounding box center [454, 25] width 93 height 37
click at [502, 42] on button "Content Content" at bounding box center [546, 25] width 89 height 37
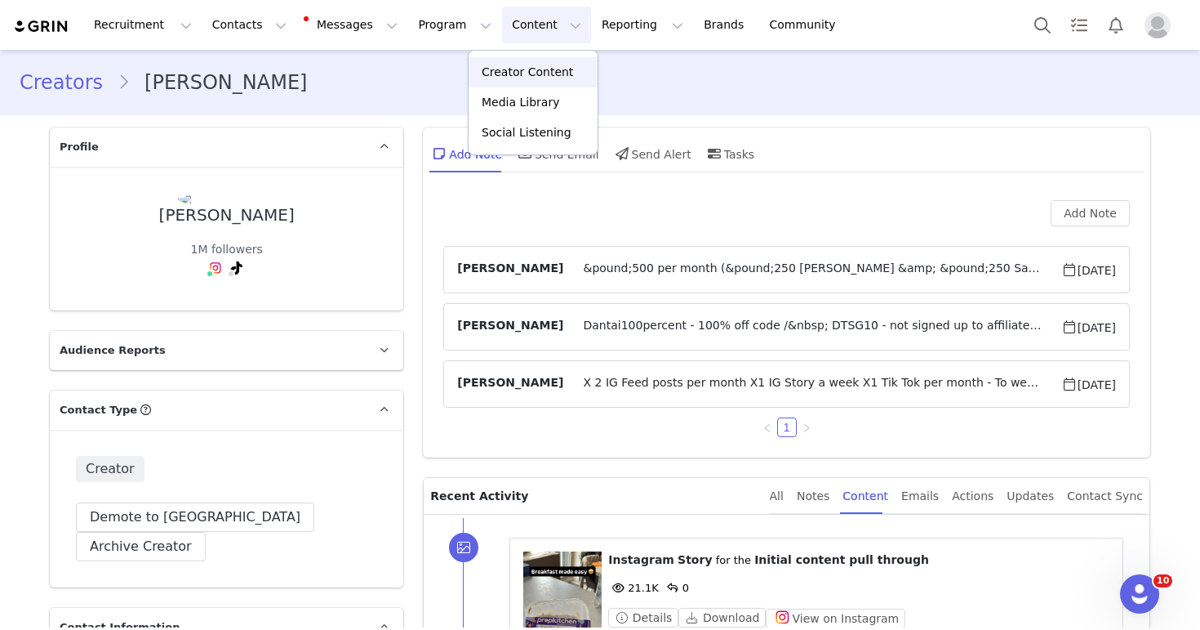
click at [500, 78] on p "Creator Content" at bounding box center [527, 72] width 91 height 17
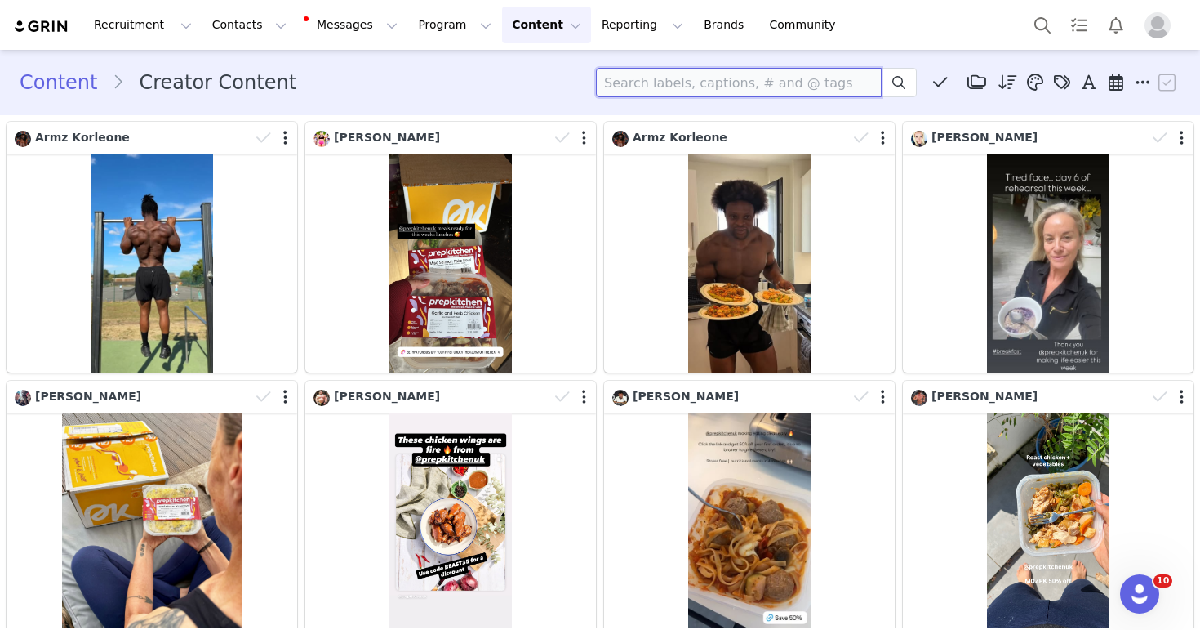
click at [758, 89] on input at bounding box center [739, 82] width 286 height 29
type input "SAPH"
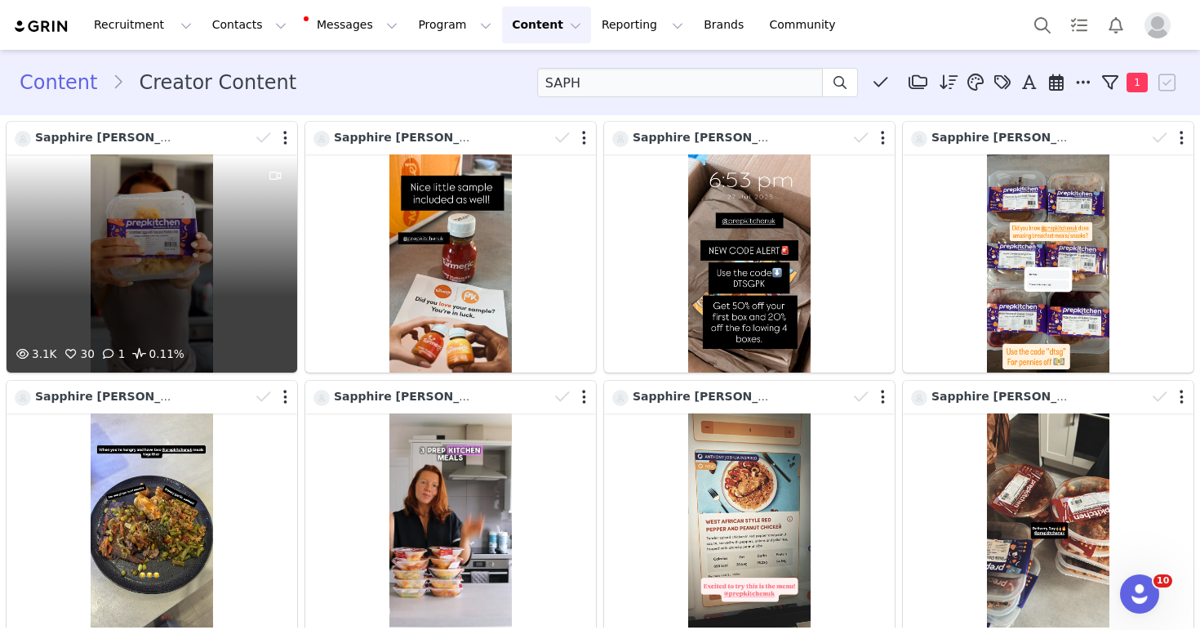
click at [274, 253] on div at bounding box center [275, 249] width 44 height 190
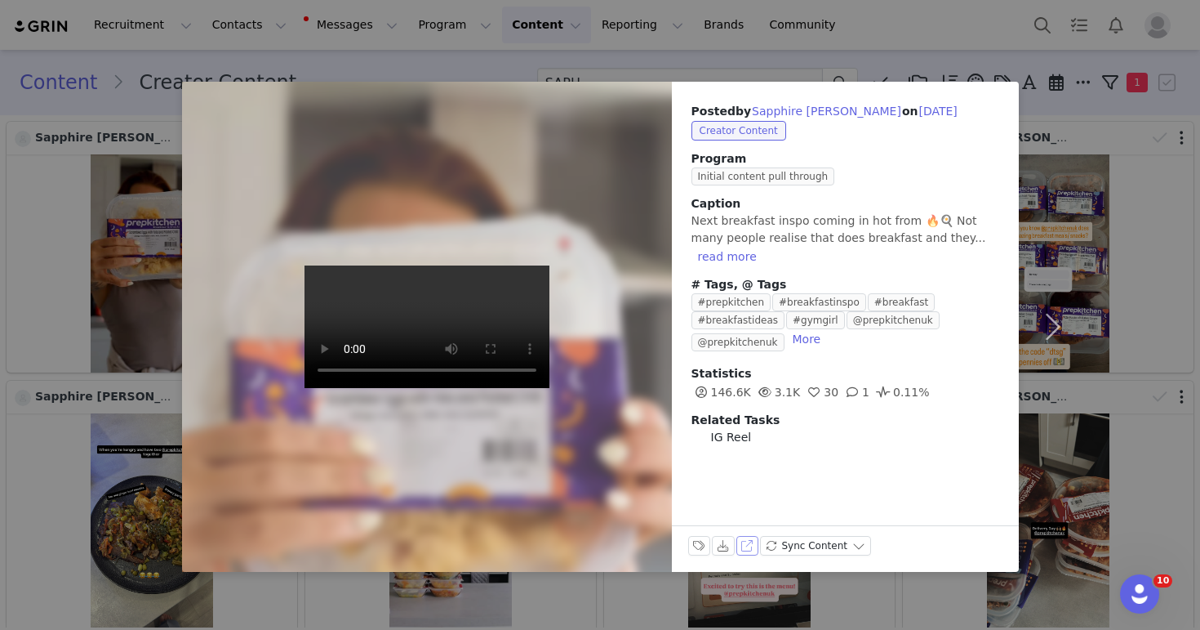
click at [747, 541] on button "View on Instagram" at bounding box center [748, 546] width 23 height 20
click at [503, 77] on div "Posted by [PERSON_NAME] on [DATE] Creator Content Program Initial content pull …" at bounding box center [600, 315] width 1200 height 630
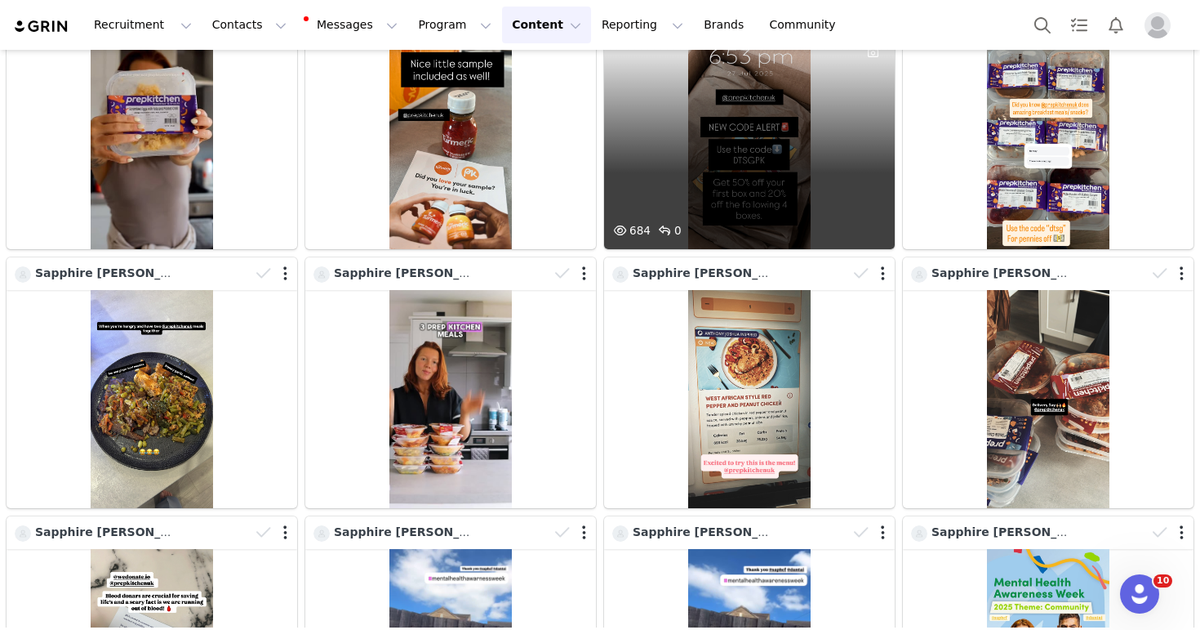
scroll to position [124, 0]
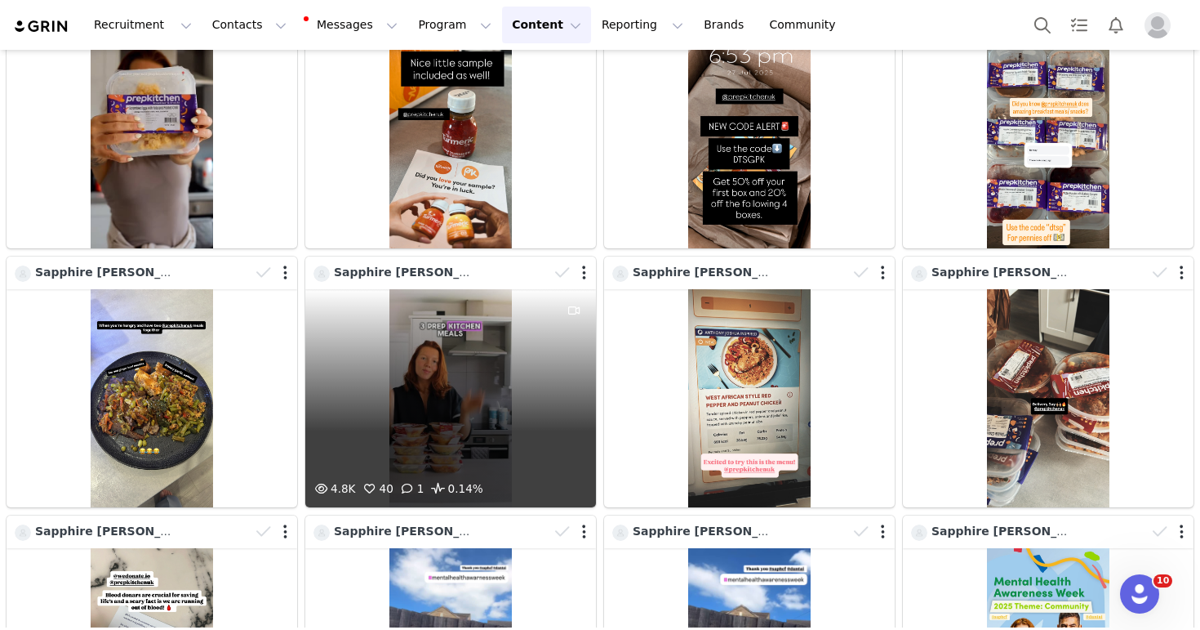
click at [481, 368] on div "4.8K 40 1 0.14%" at bounding box center [450, 398] width 291 height 218
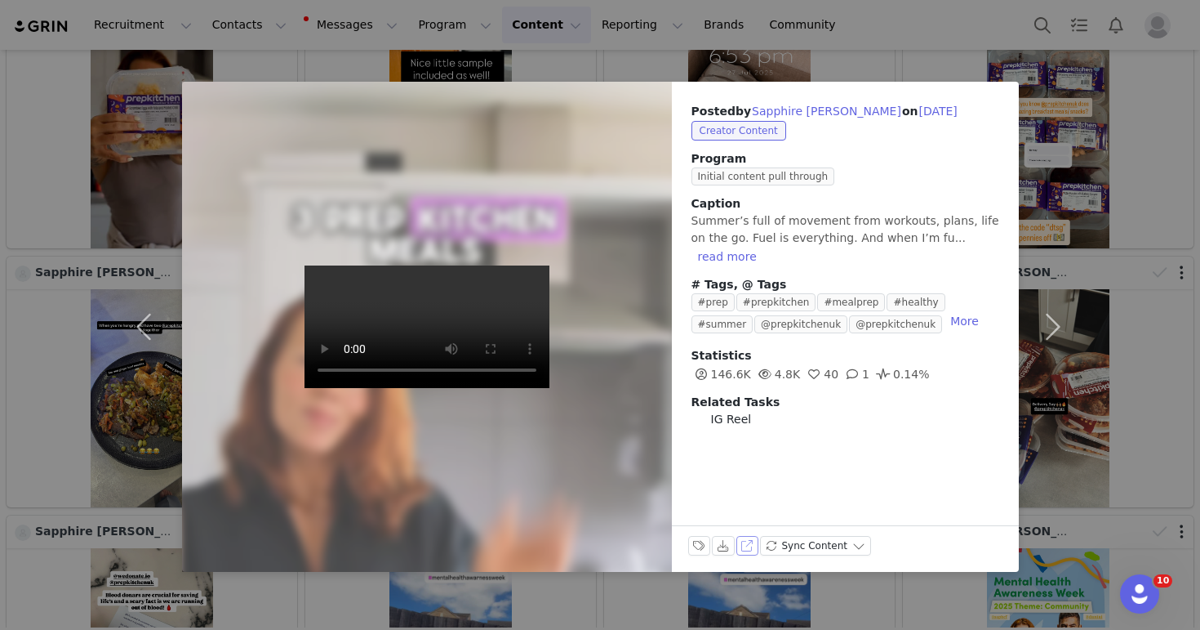
click at [746, 550] on button "View on Instagram" at bounding box center [748, 546] width 23 height 20
click at [412, 62] on div "Posted by [PERSON_NAME] on [DATE] Creator Content Program Initial content pull …" at bounding box center [600, 315] width 1200 height 630
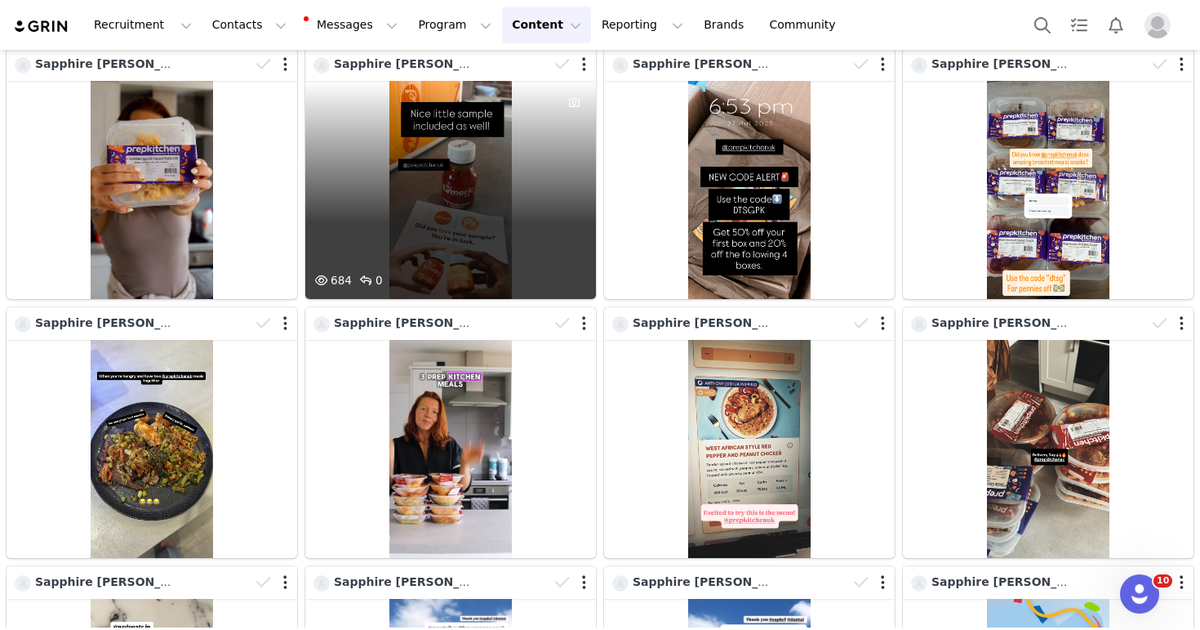
scroll to position [73, 0]
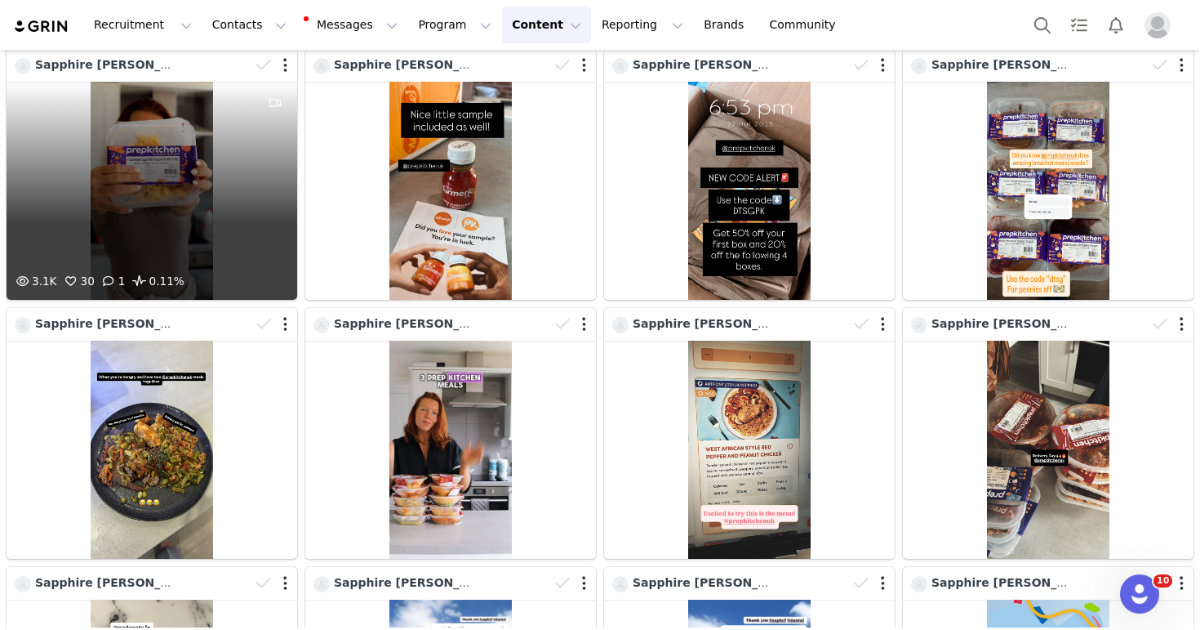
click at [245, 191] on div "3.1K 30 1 0.11%" at bounding box center [152, 191] width 291 height 218
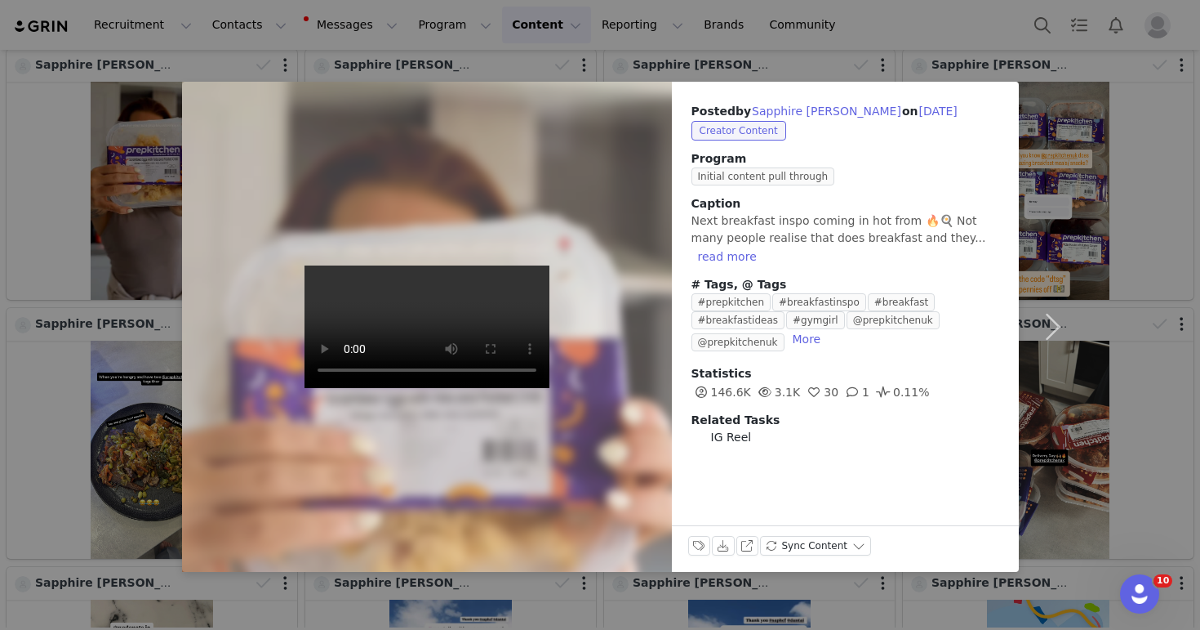
click at [457, 45] on div "Posted by [PERSON_NAME] on [DATE] Creator Content Program Initial content pull …" at bounding box center [600, 315] width 1200 height 630
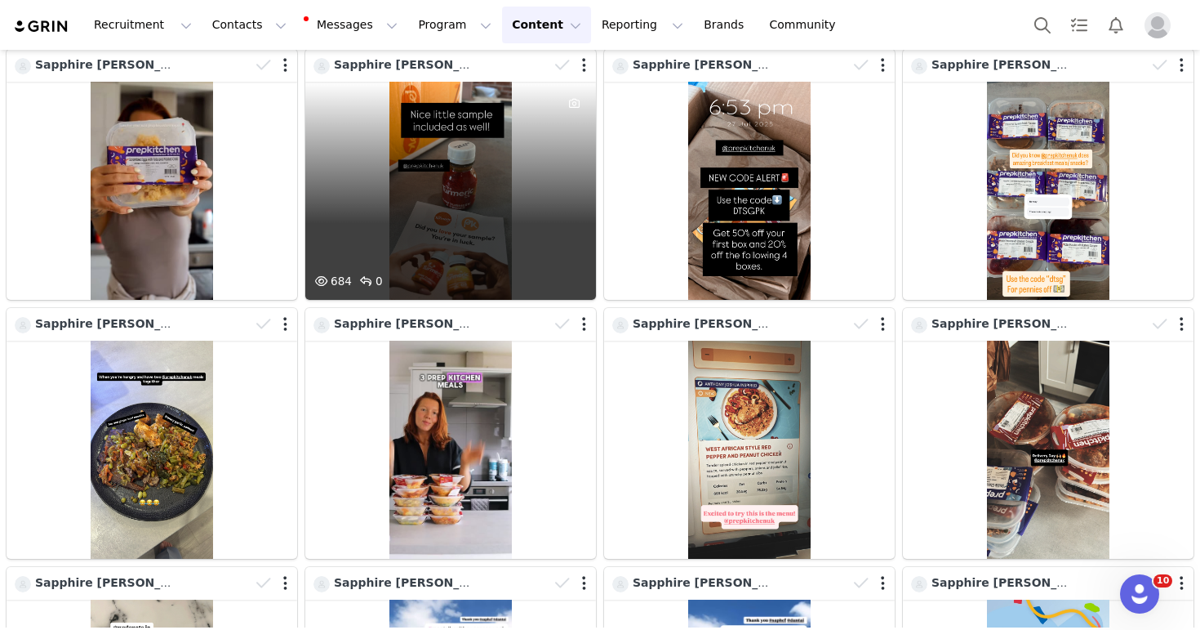
scroll to position [0, 0]
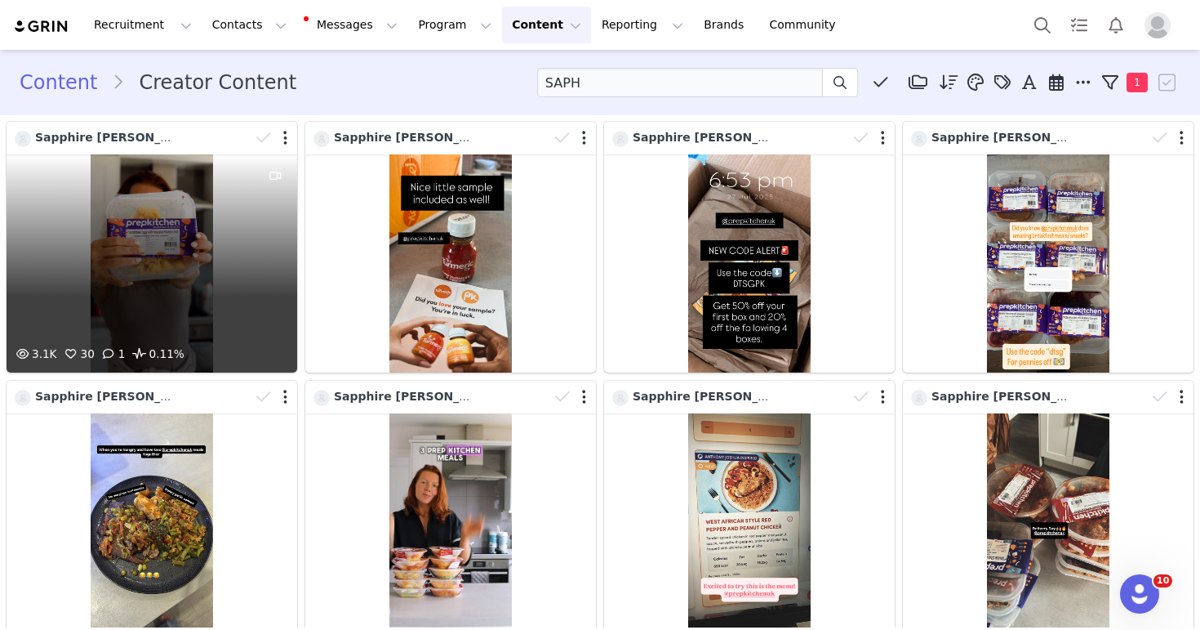
click at [213, 205] on div "3.1K 30 1 0.11%" at bounding box center [152, 263] width 291 height 218
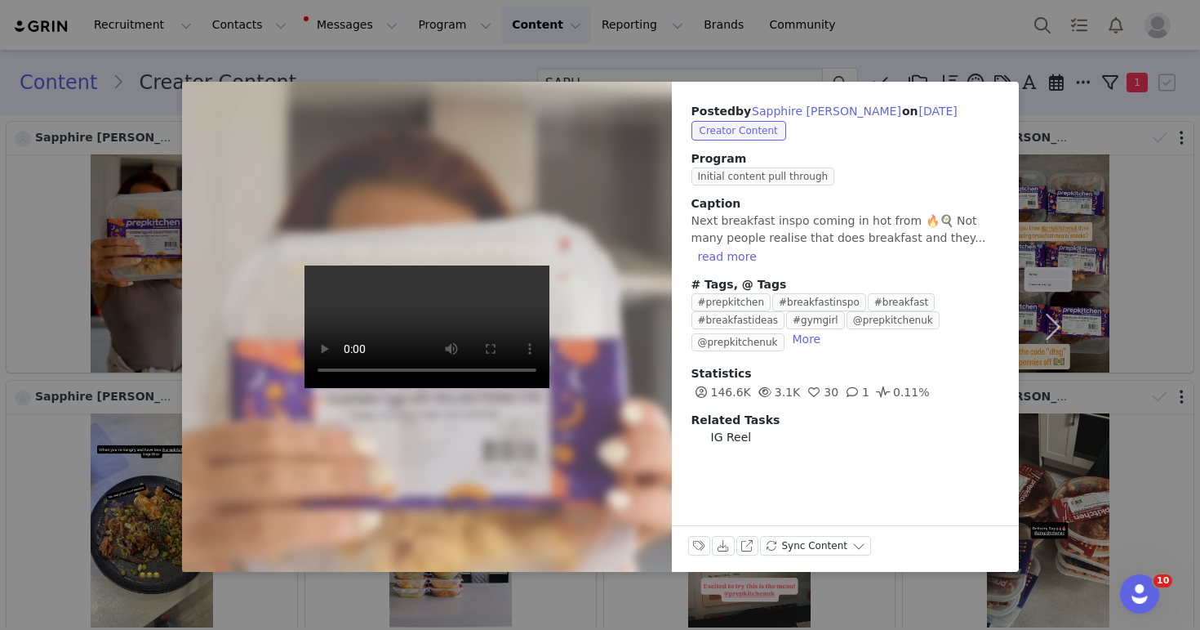
click at [434, 63] on div "Posted by [PERSON_NAME] on [DATE] Creator Content Program Initial content pull …" at bounding box center [600, 315] width 1200 height 630
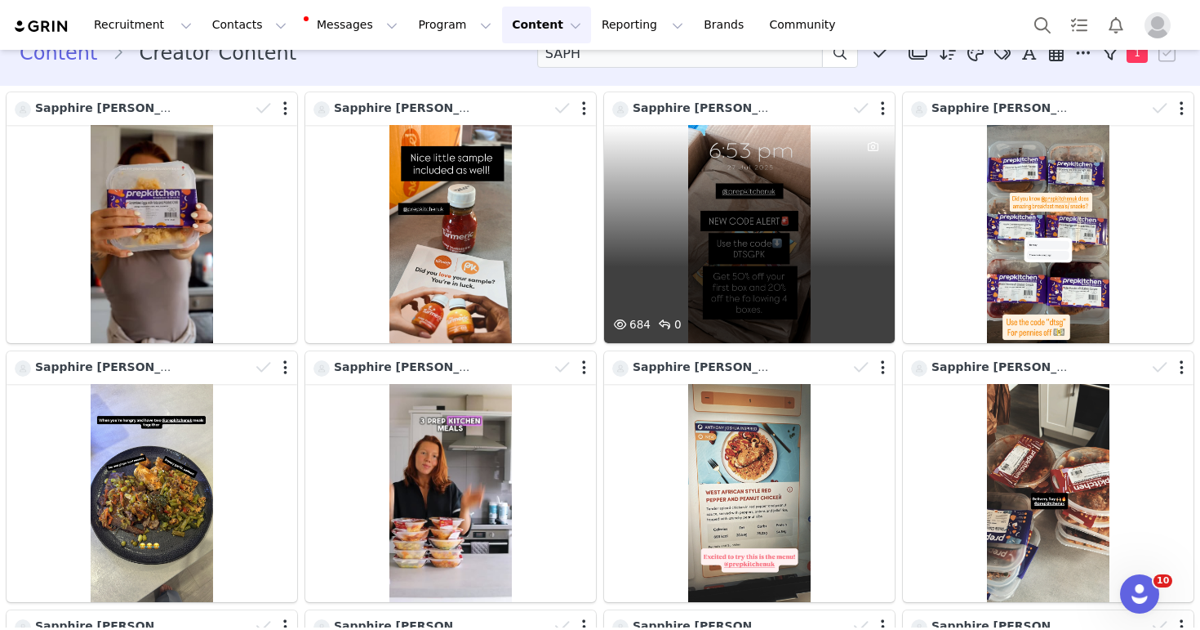
scroll to position [30, 0]
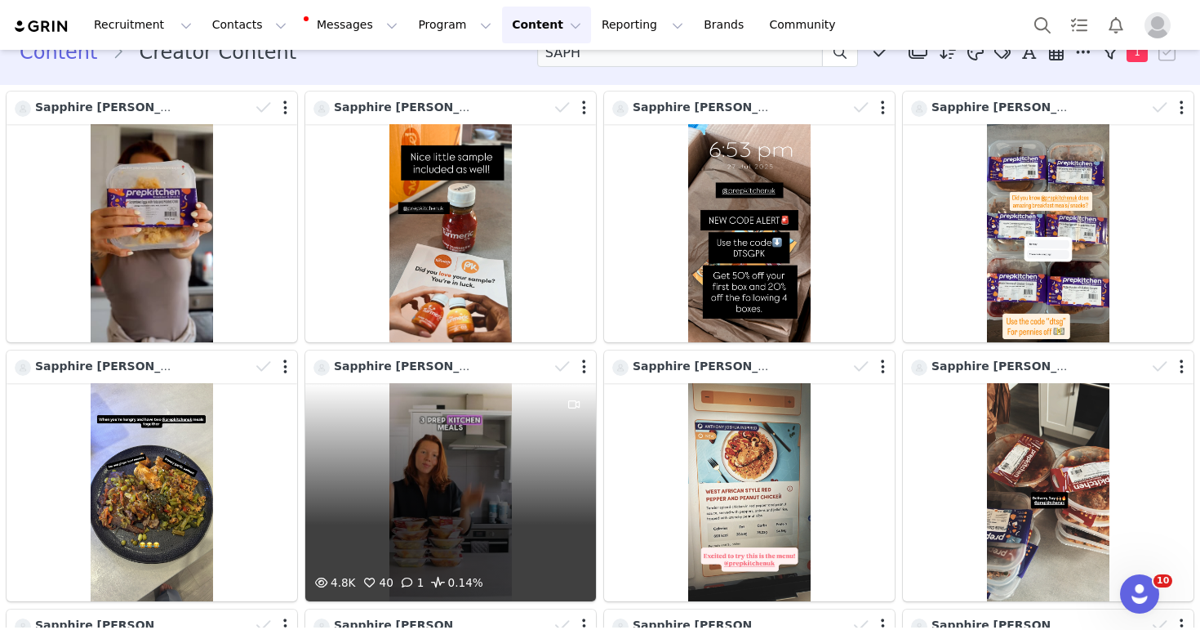
click at [447, 535] on div "4.8K 40 1 0.14%" at bounding box center [450, 492] width 291 height 218
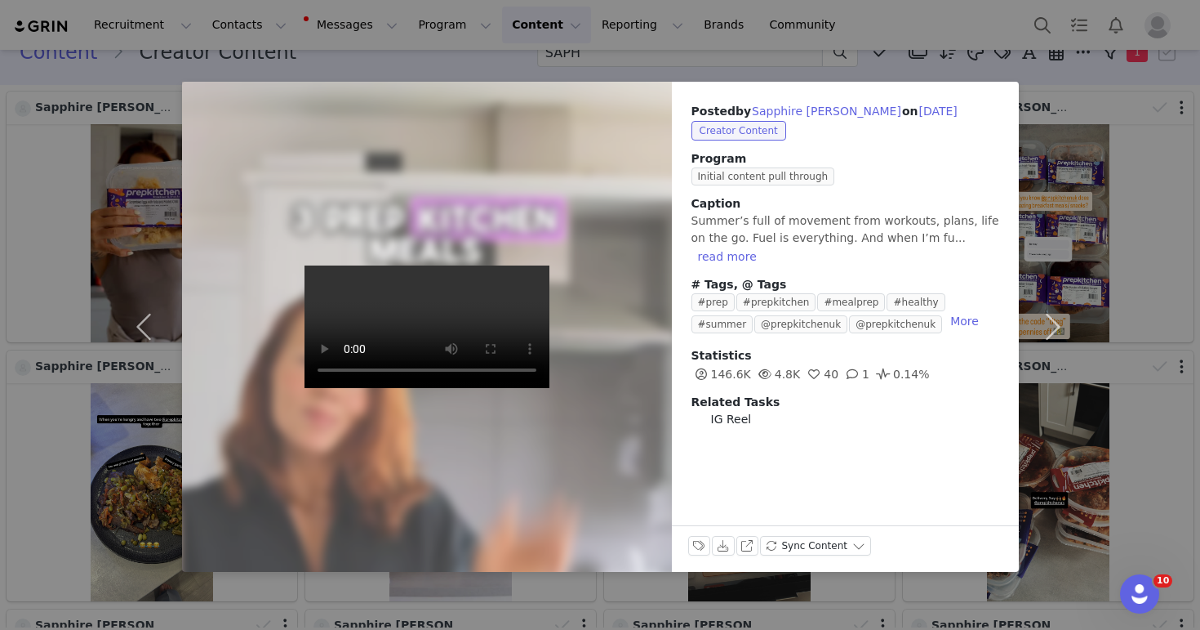
click at [563, 45] on div "Posted by [PERSON_NAME] on [DATE] Creator Content Program Initial content pull …" at bounding box center [600, 315] width 1200 height 630
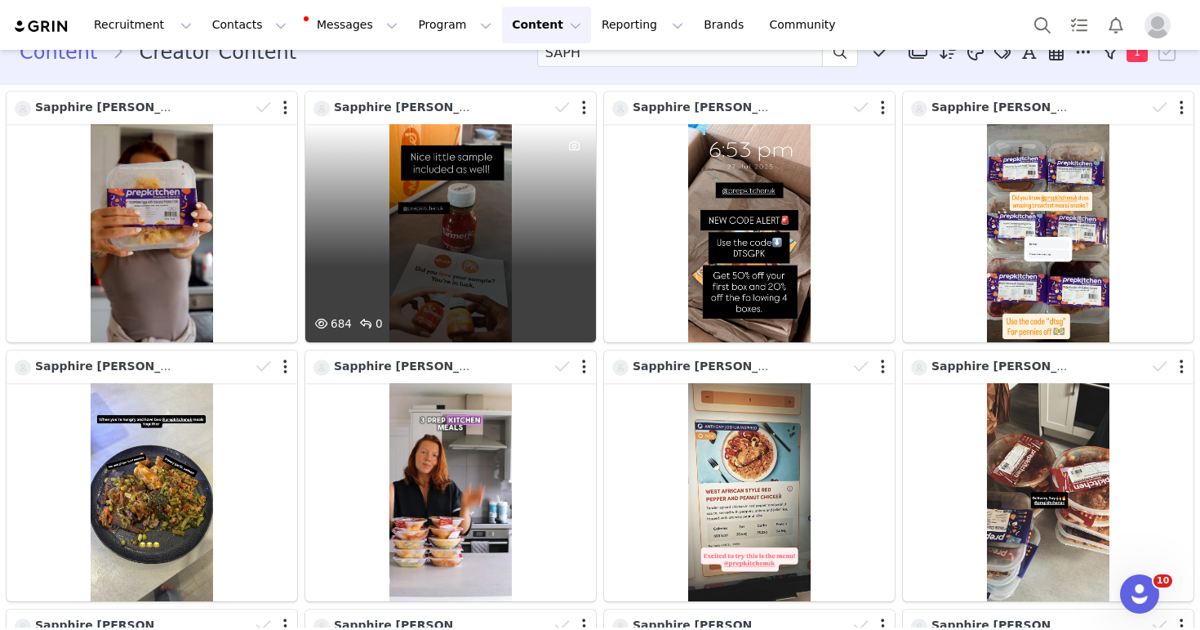
scroll to position [0, 0]
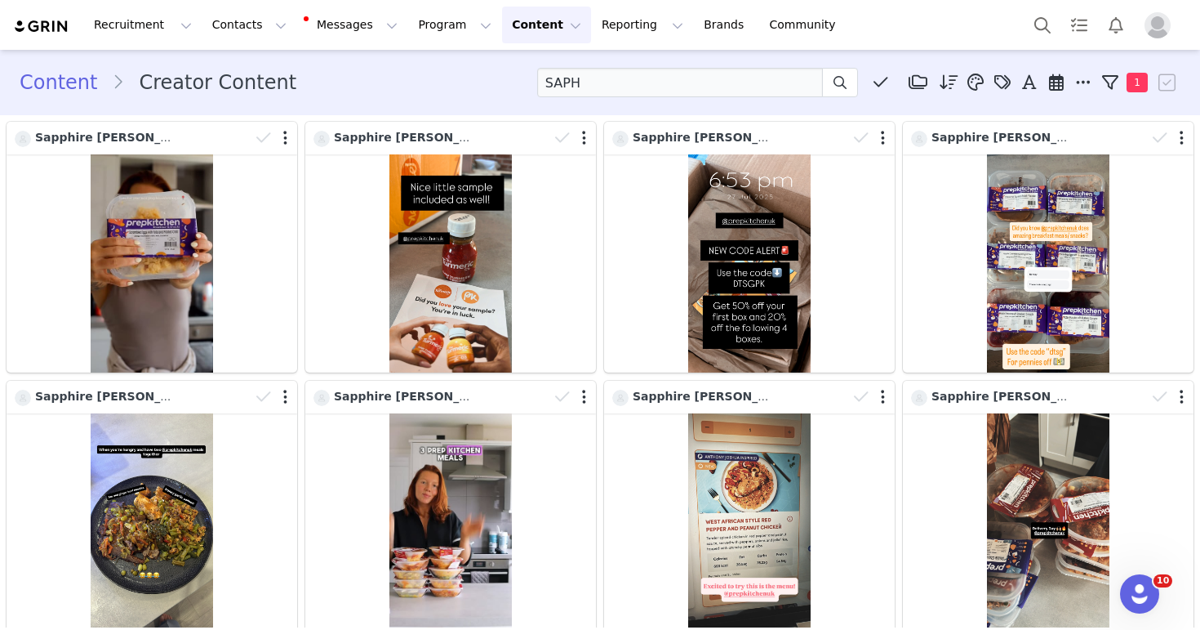
click at [444, 78] on div "Content Creator Content SAPH Media Library (0) Folders No folders have been cre…" at bounding box center [600, 82] width 1161 height 29
drag, startPoint x: 637, startPoint y: 79, endPoint x: 467, endPoint y: 78, distance: 169.8
click at [468, 78] on div "Content Creator Content SAPH Media Library (0) Folders No folders have been cre…" at bounding box center [600, 82] width 1161 height 29
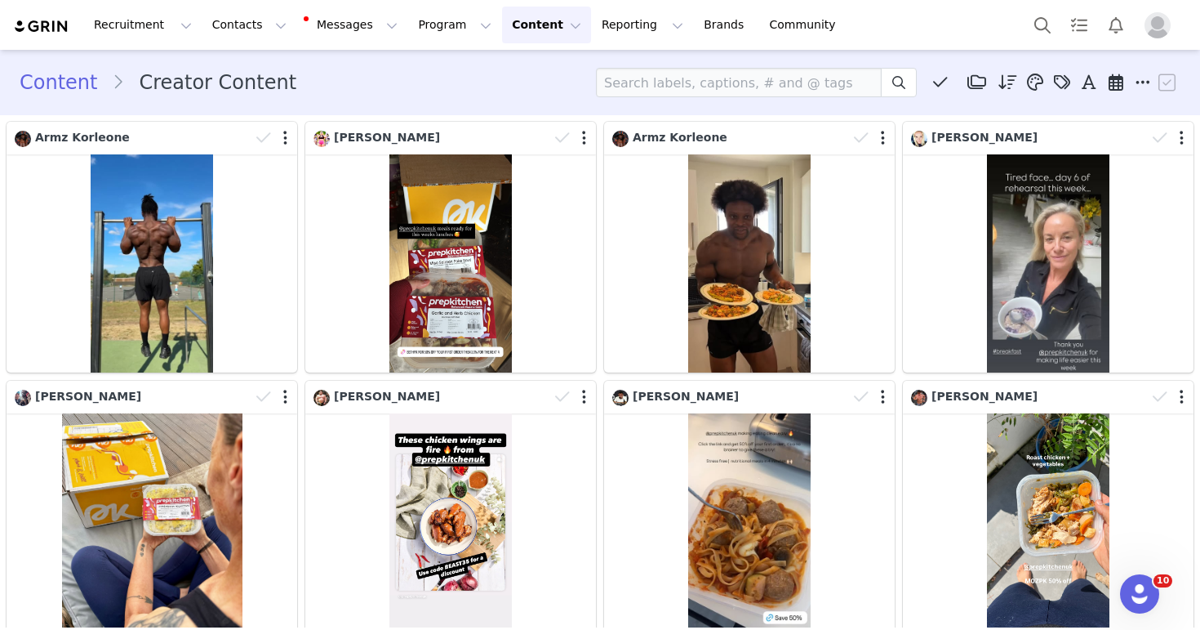
click at [472, 71] on div "Content Creator Content Media Library (0) Folders No folders have been created …" at bounding box center [600, 82] width 1161 height 29
click at [527, 72] on div "Content Creator Content Media Library (0) Folders No folders have been created …" at bounding box center [600, 82] width 1161 height 29
click at [437, 78] on div "Content Creator Content Media Library (0) Folders No folders have been created …" at bounding box center [600, 82] width 1161 height 29
